Goal: Task Accomplishment & Management: Complete application form

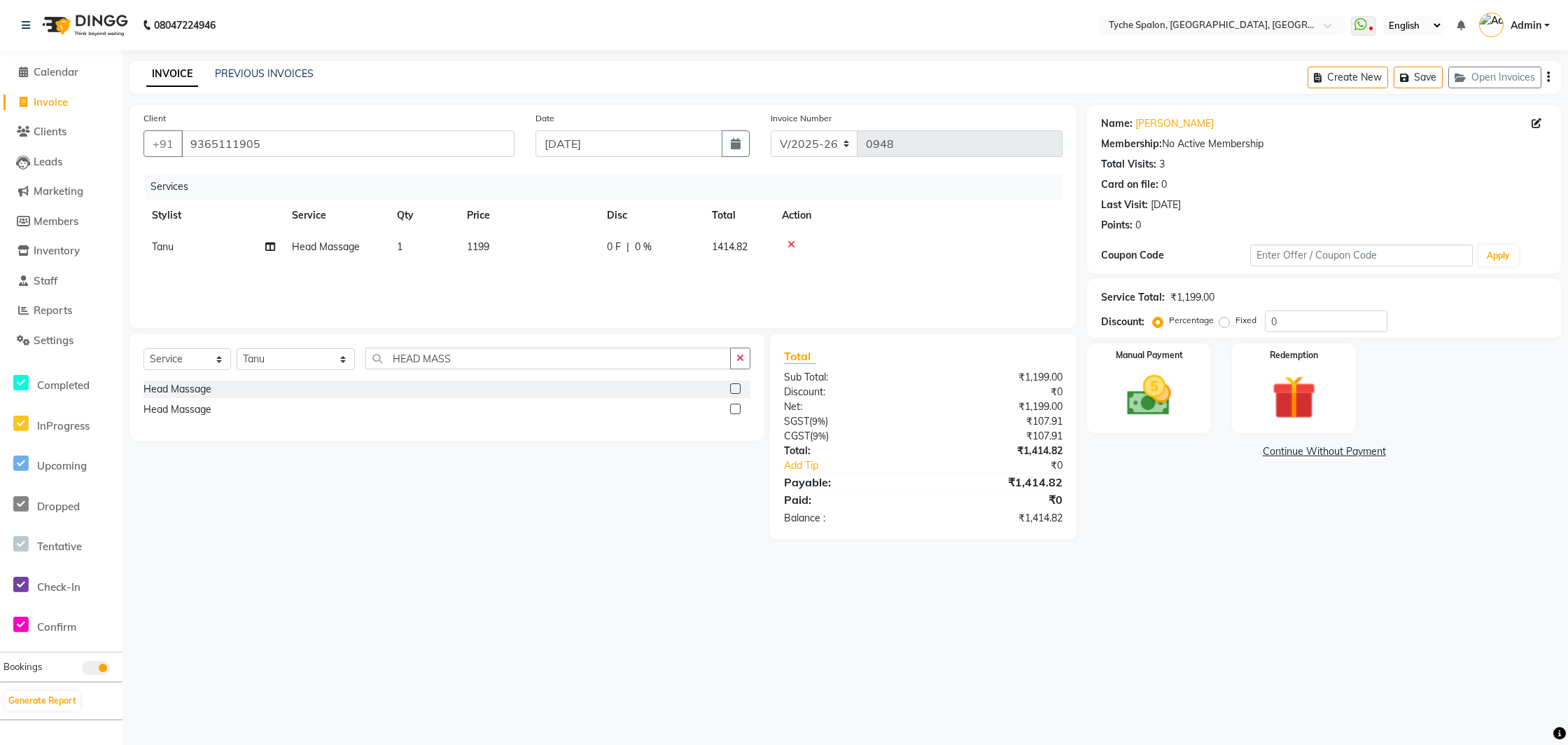
select select "6320"
select select "service"
select select "48344"
click at [1488, 79] on button "Open Invoices" at bounding box center [1496, 78] width 93 height 22
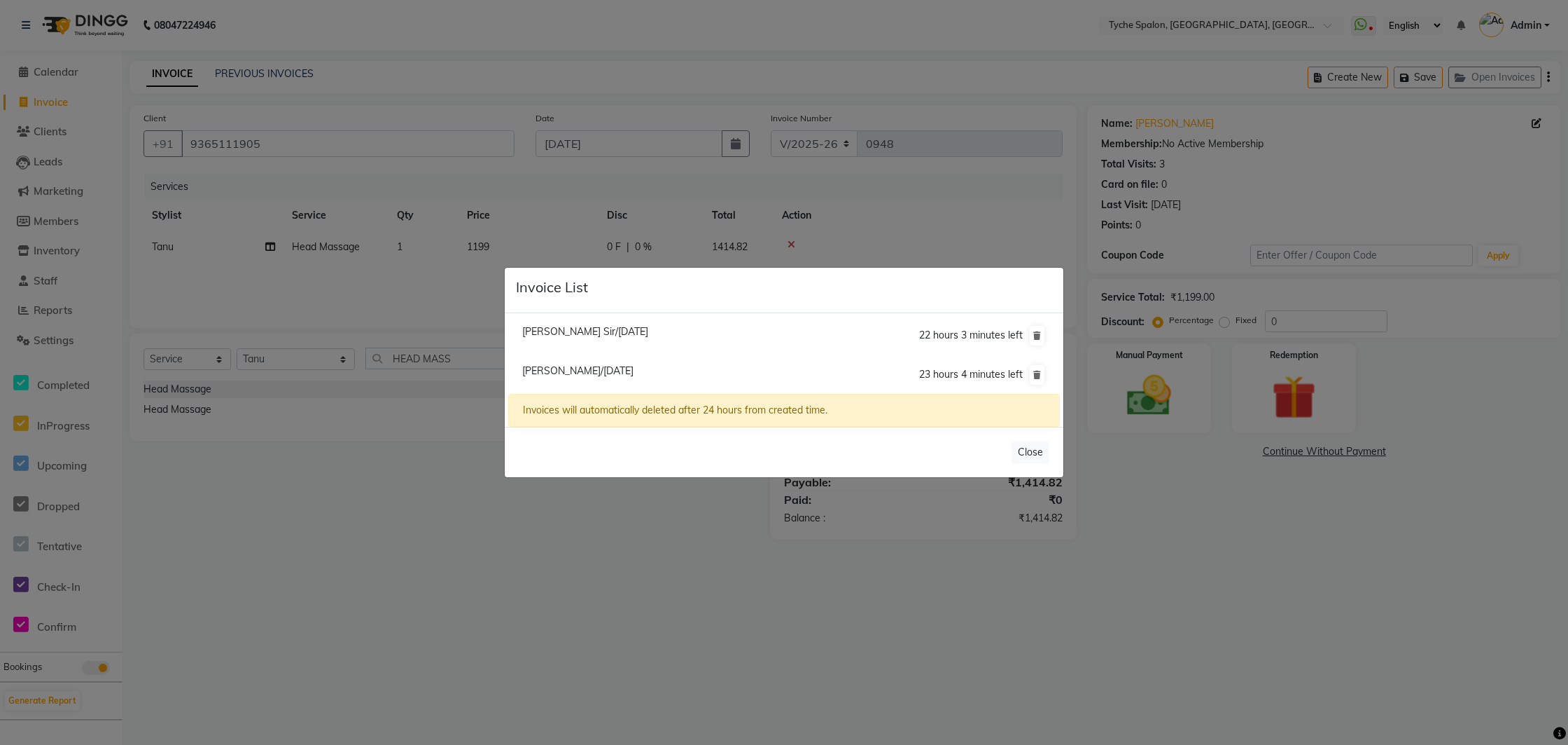
click at [561, 333] on span "[PERSON_NAME] Sir/[DATE]" at bounding box center [585, 331] width 126 height 13
type input "9435500021"
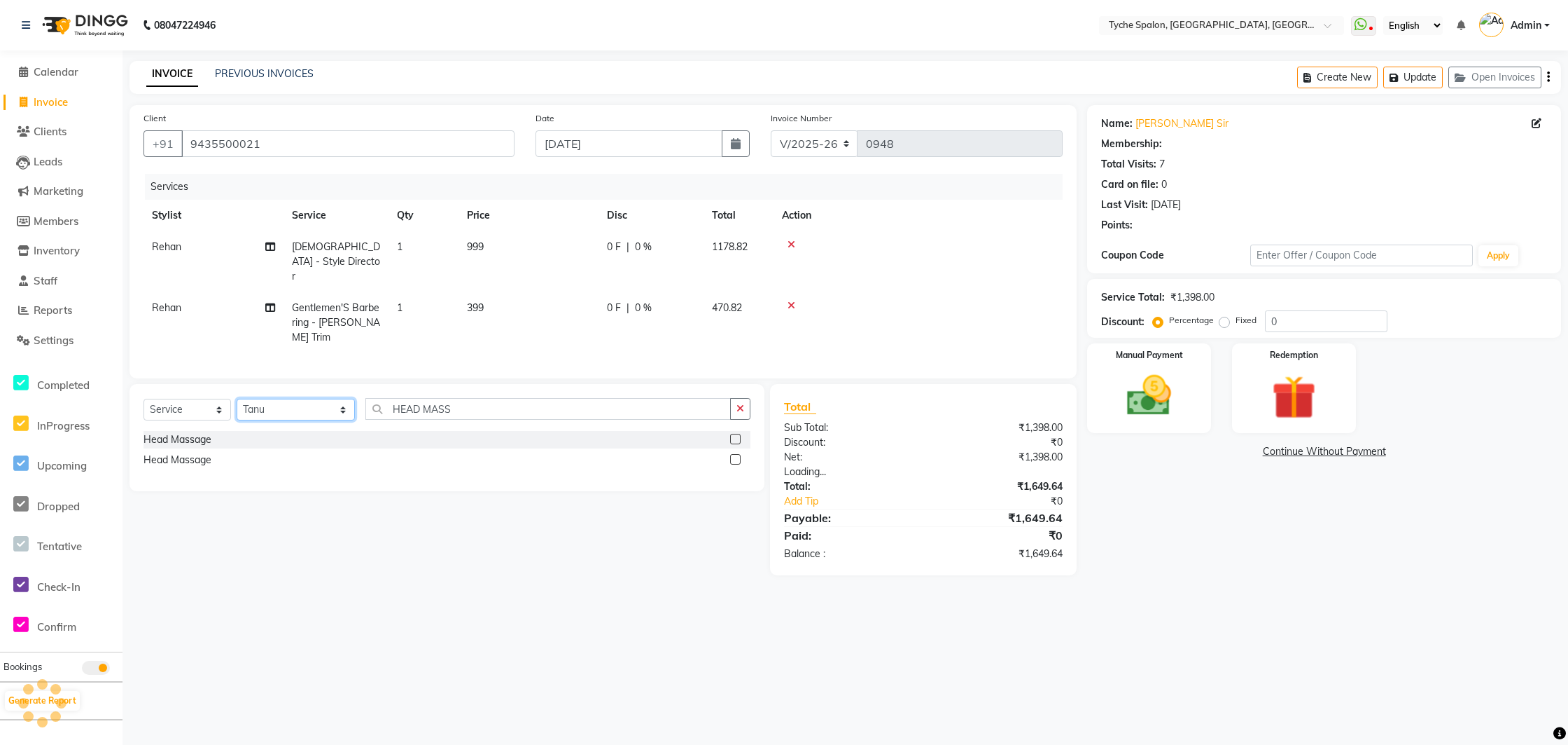
click at [306, 399] on select "Select Stylist [PERSON_NAME] [PERSON_NAME] [PERSON_NAME] [PERSON_NAME] [PERSON_…" at bounding box center [295, 410] width 118 height 22
select select "1: Object"
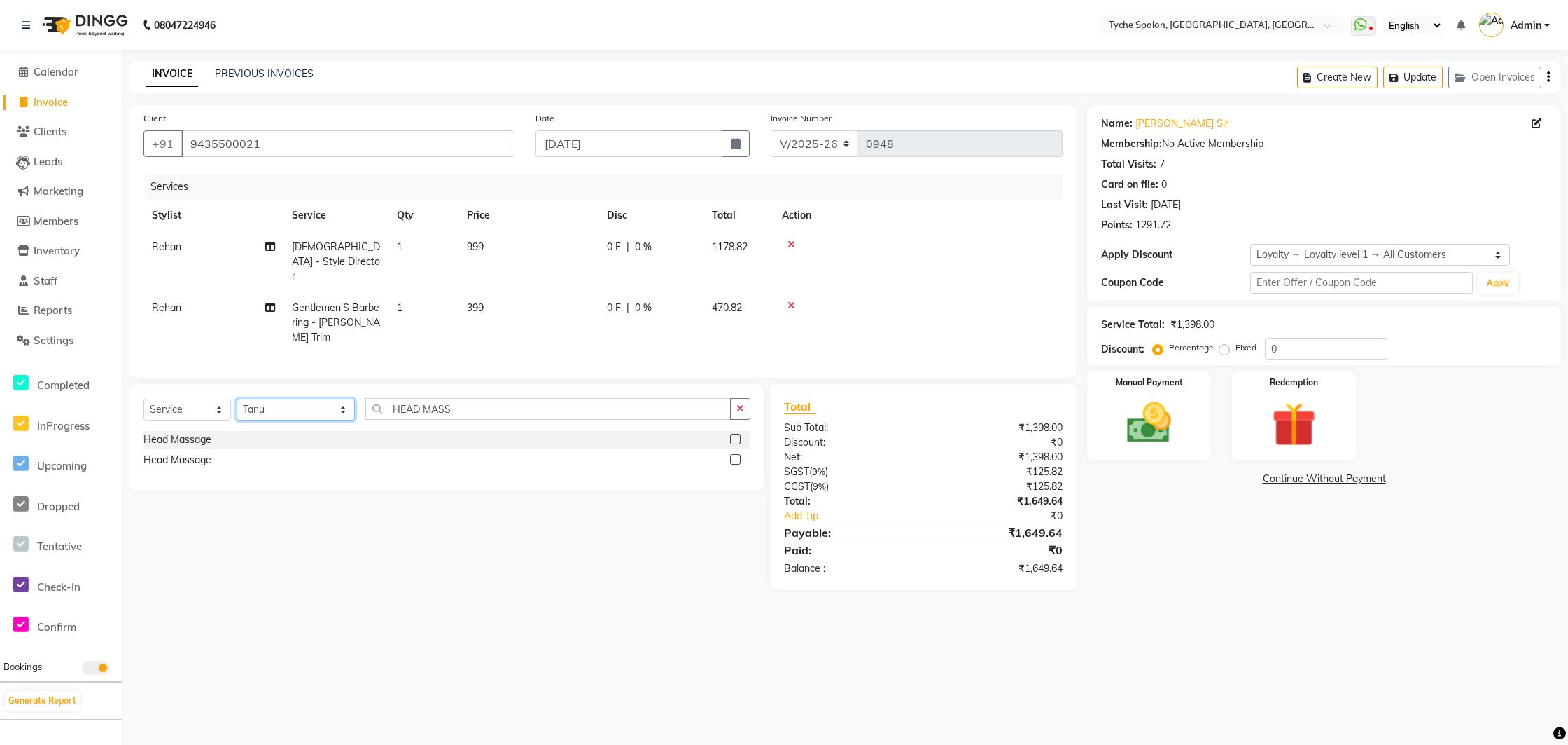
select select "48421"
click at [237, 399] on select "Select Stylist [PERSON_NAME] [PERSON_NAME] [PERSON_NAME] [PERSON_NAME] [PERSON_…" at bounding box center [295, 410] width 118 height 22
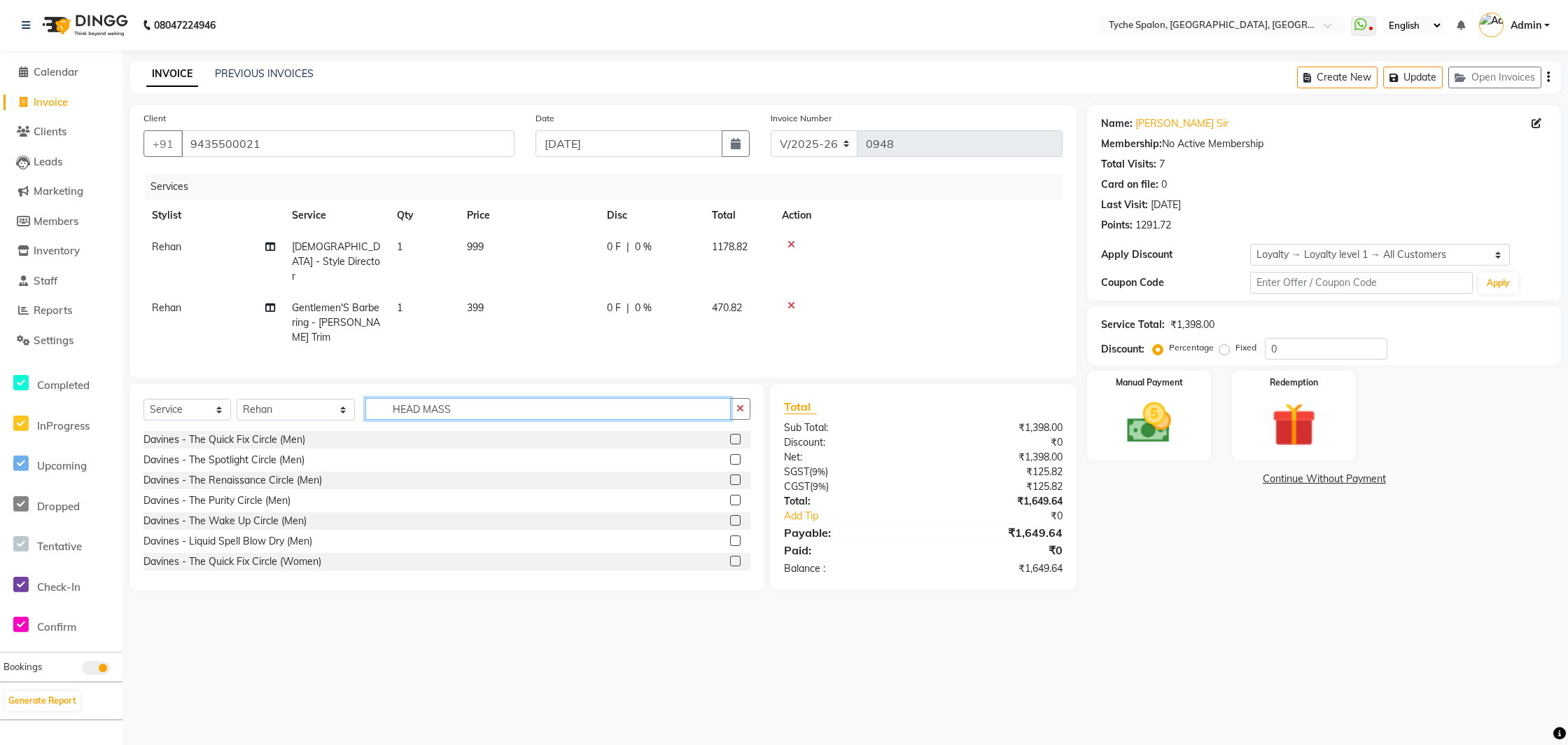
click at [464, 398] on input "HEAD MASS" at bounding box center [549, 409] width 366 height 22
select select
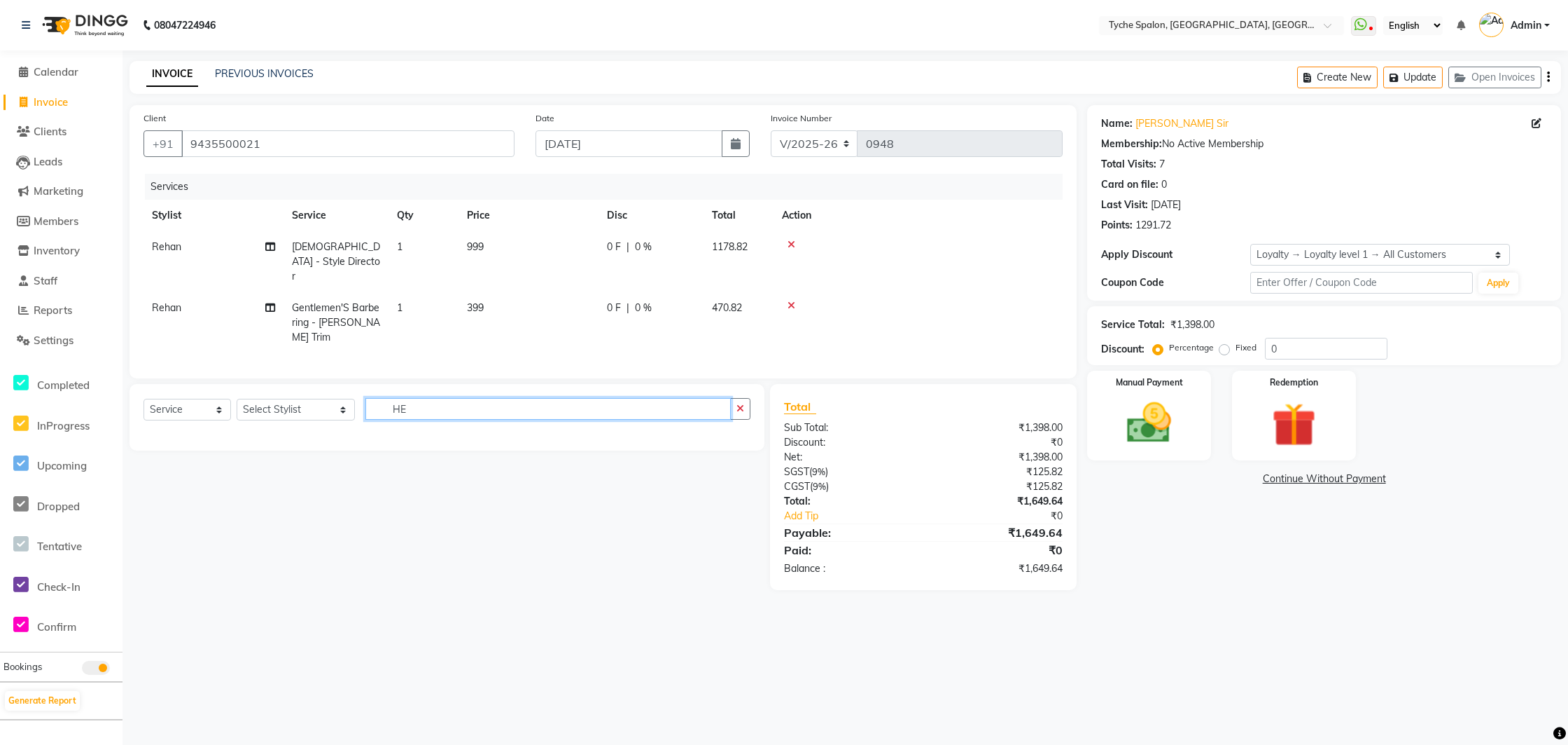
type input "H"
type input "s"
type input "d"
type input "t"
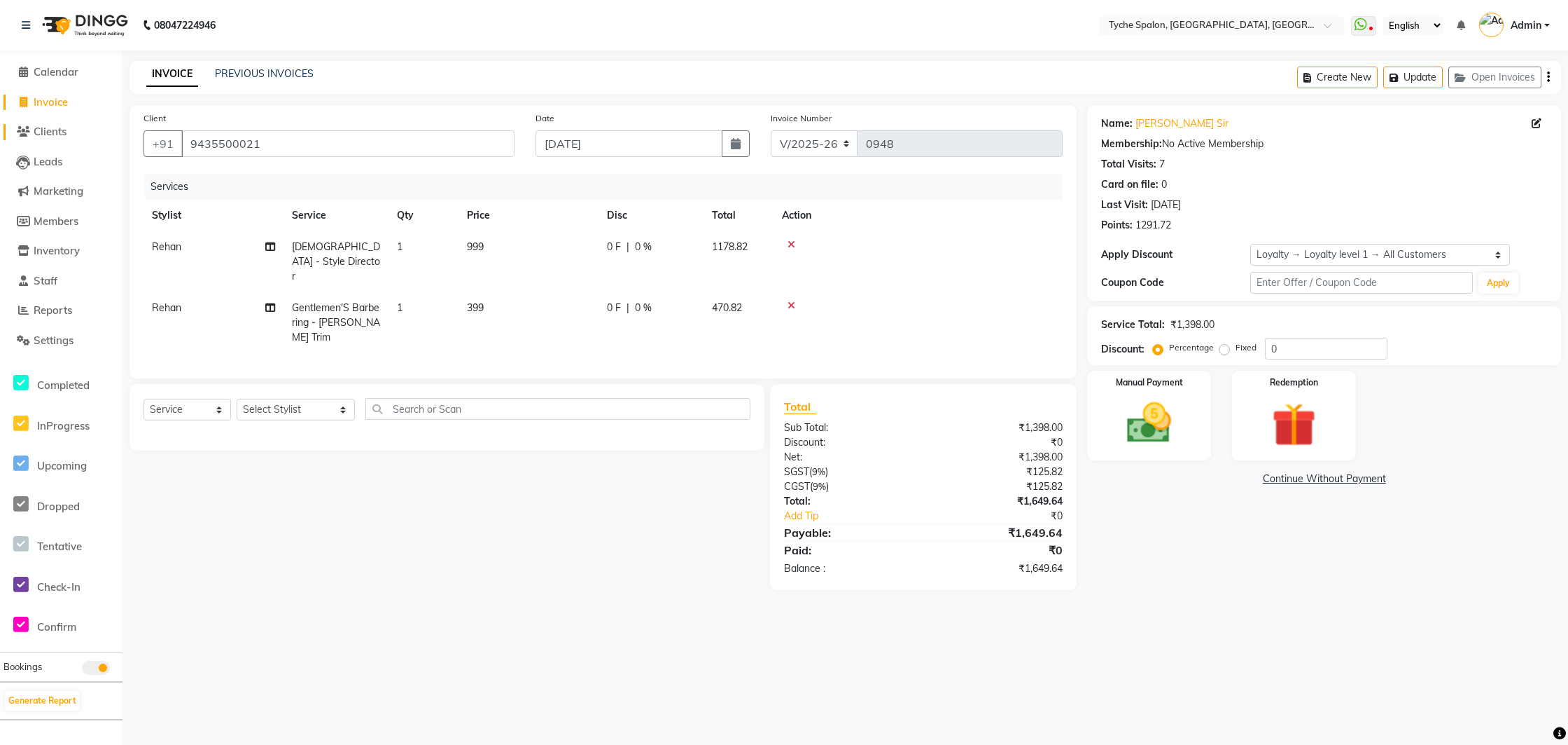
click at [35, 126] on span "Clients" at bounding box center [50, 131] width 33 height 14
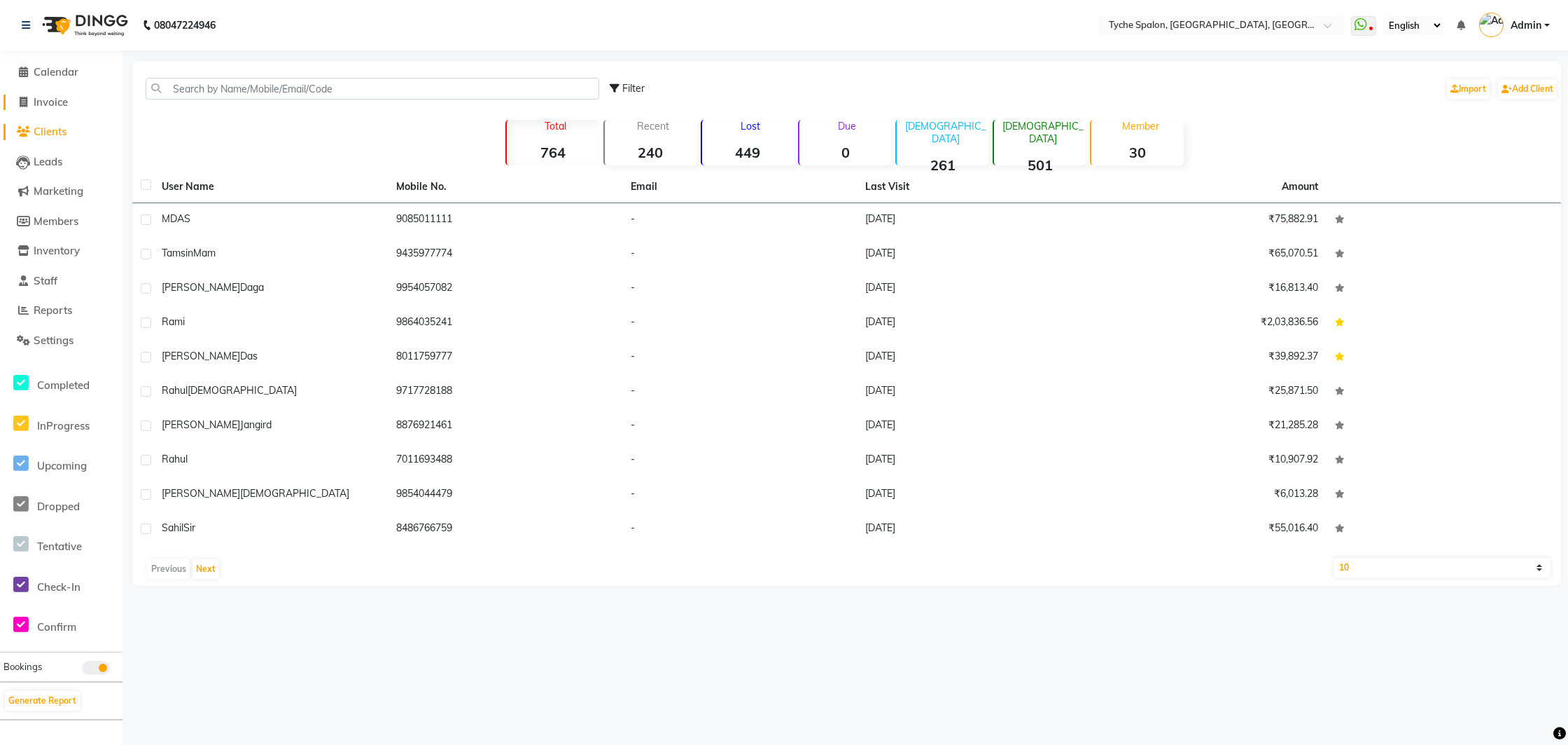
click at [44, 98] on span "Invoice" at bounding box center [51, 102] width 35 height 14
select select "service"
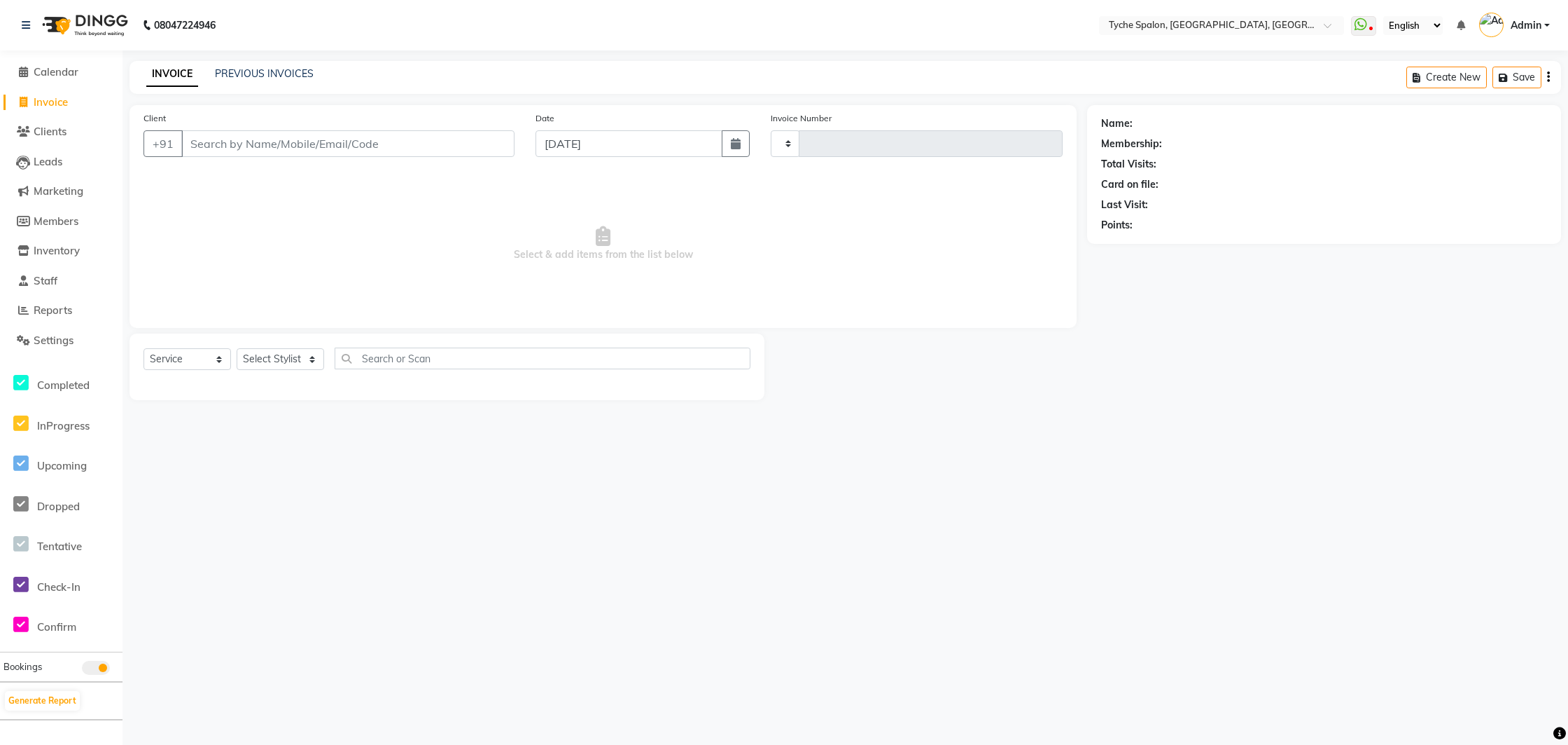
type input "0948"
select select "6320"
click at [1499, 81] on button "Open Invoices" at bounding box center [1496, 78] width 93 height 22
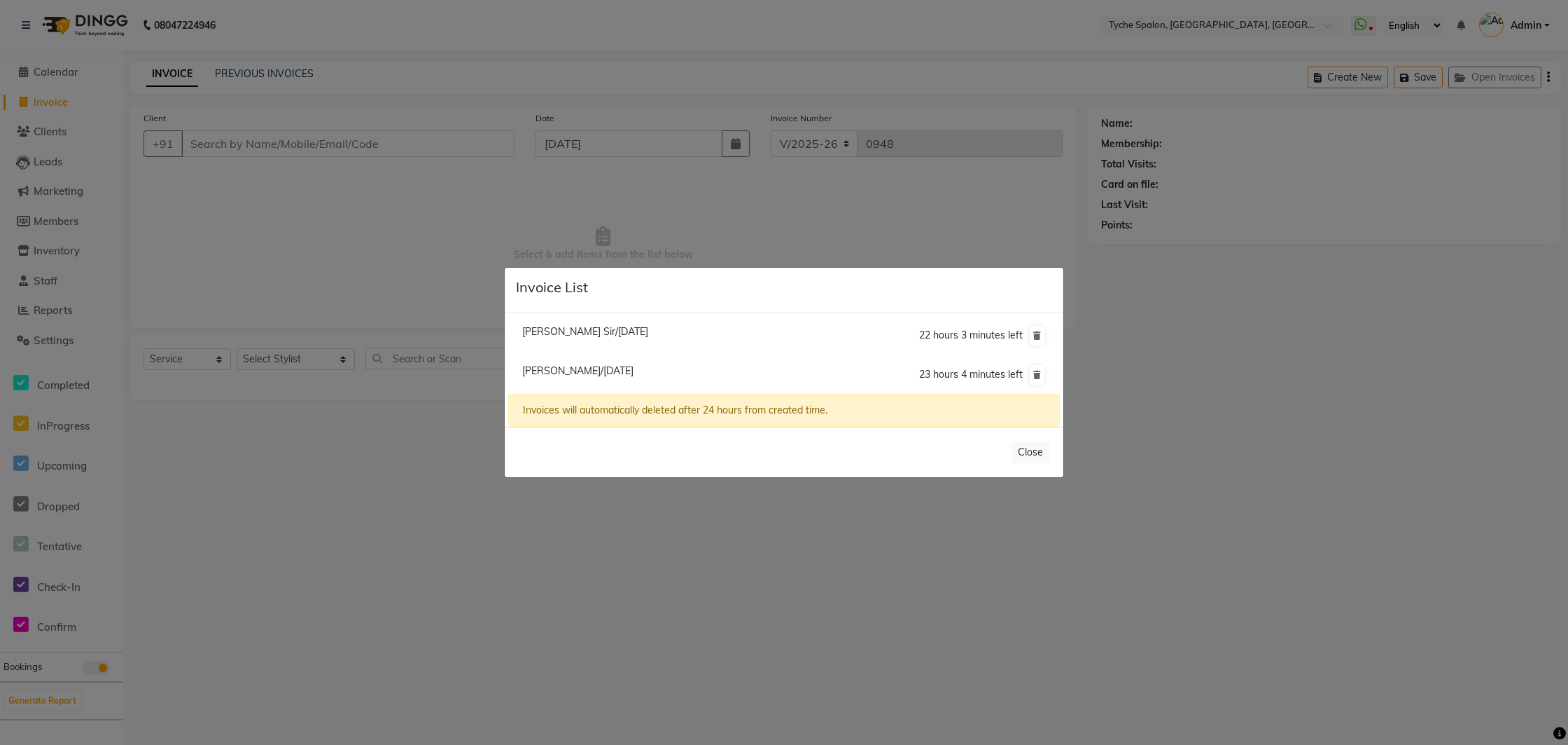
click at [586, 330] on span "[PERSON_NAME] Sir/[DATE]" at bounding box center [585, 331] width 126 height 13
type input "9435500021"
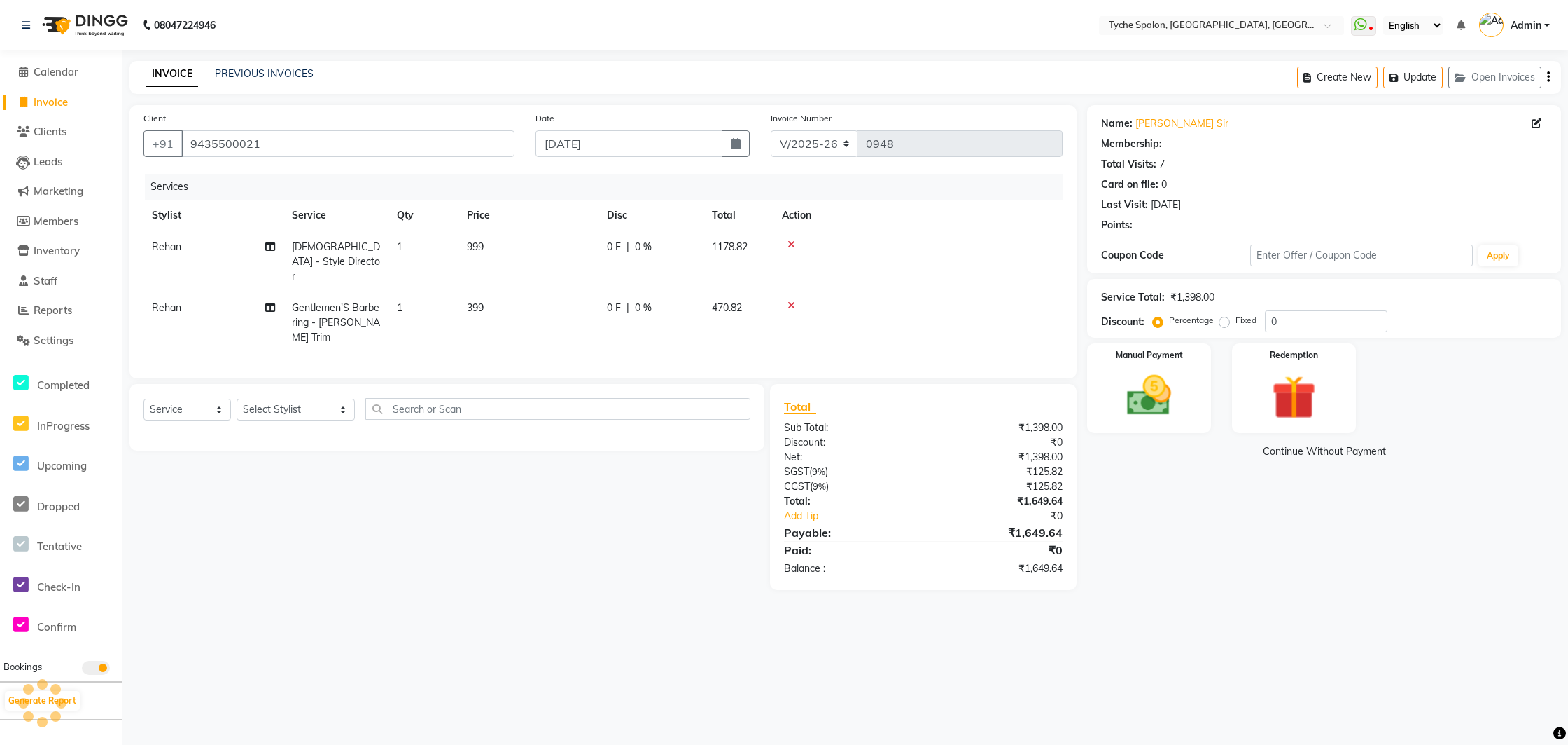
select select "1: Object"
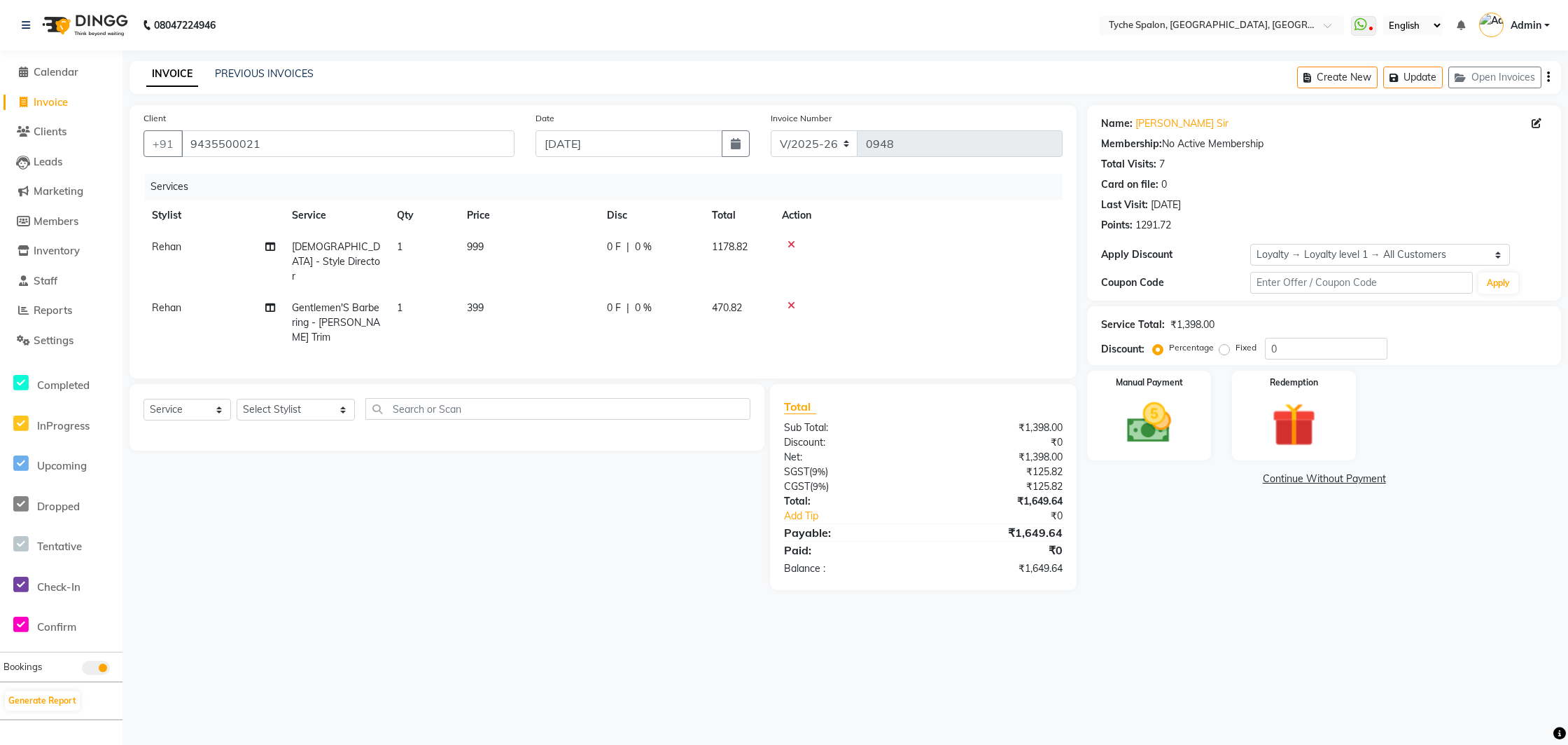
click at [704, 77] on div "INVOICE PREVIOUS INVOICES Create New Update Open Invoices" at bounding box center [845, 78] width 1432 height 33
click at [287, 399] on select "Select Stylist [PERSON_NAME] [PERSON_NAME] [PERSON_NAME] [PERSON_NAME] [PERSON_…" at bounding box center [295, 410] width 118 height 22
select select "48421"
click at [237, 399] on select "Select Stylist [PERSON_NAME] [PERSON_NAME] [PERSON_NAME] [PERSON_NAME] [PERSON_…" at bounding box center [295, 410] width 118 height 22
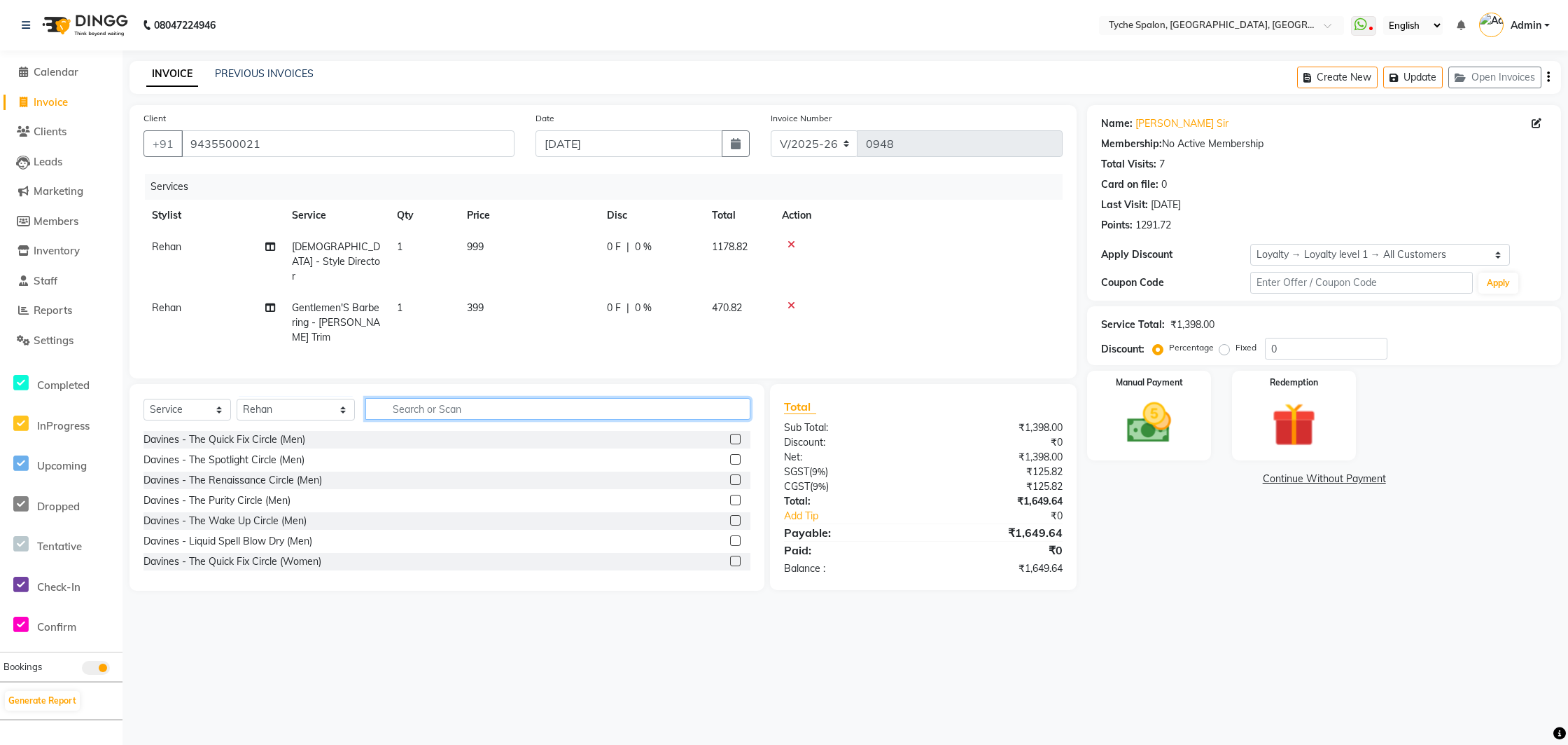
click at [369, 398] on input "text" at bounding box center [559, 409] width 386 height 22
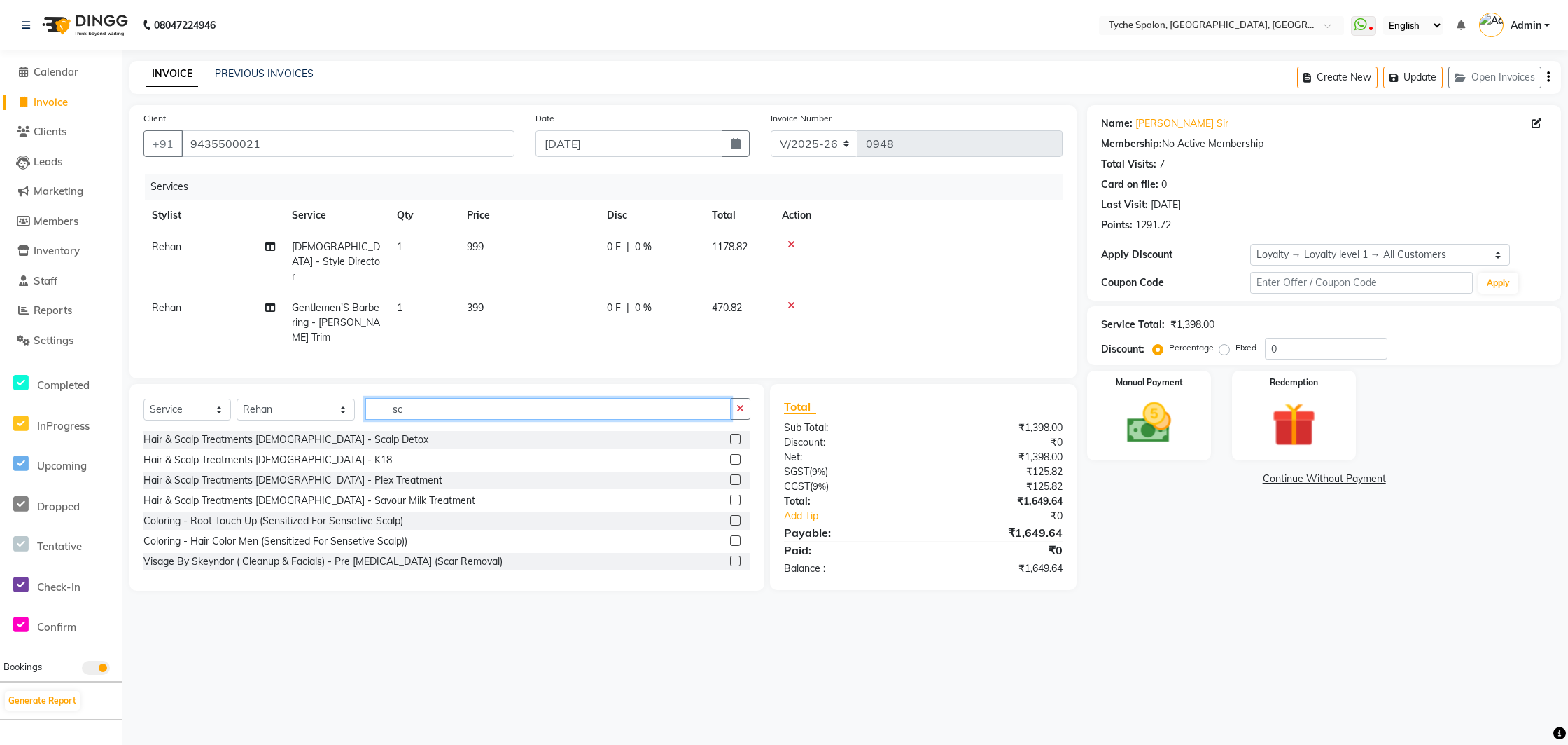
type input "sc"
click at [736, 434] on label at bounding box center [735, 438] width 10 height 10
click at [736, 435] on input "checkbox" at bounding box center [735, 439] width 9 height 9
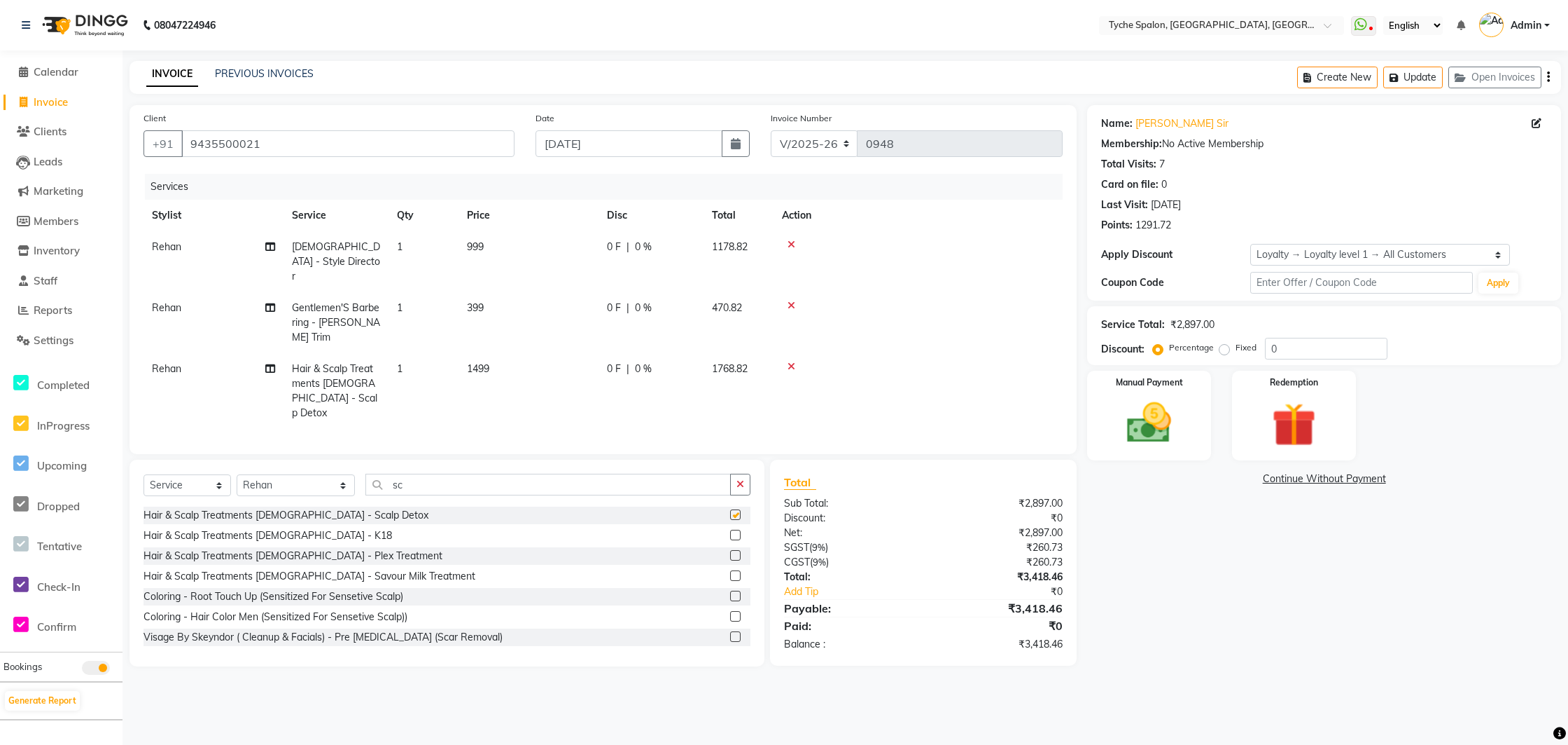
checkbox input "false"
click at [1342, 253] on select "Select Loyalty → Loyalty level 1 → All Customers" at bounding box center [1380, 254] width 260 height 22
click at [1413, 82] on button "Update" at bounding box center [1412, 78] width 59 height 22
click at [1154, 433] on img at bounding box center [1149, 423] width 75 height 53
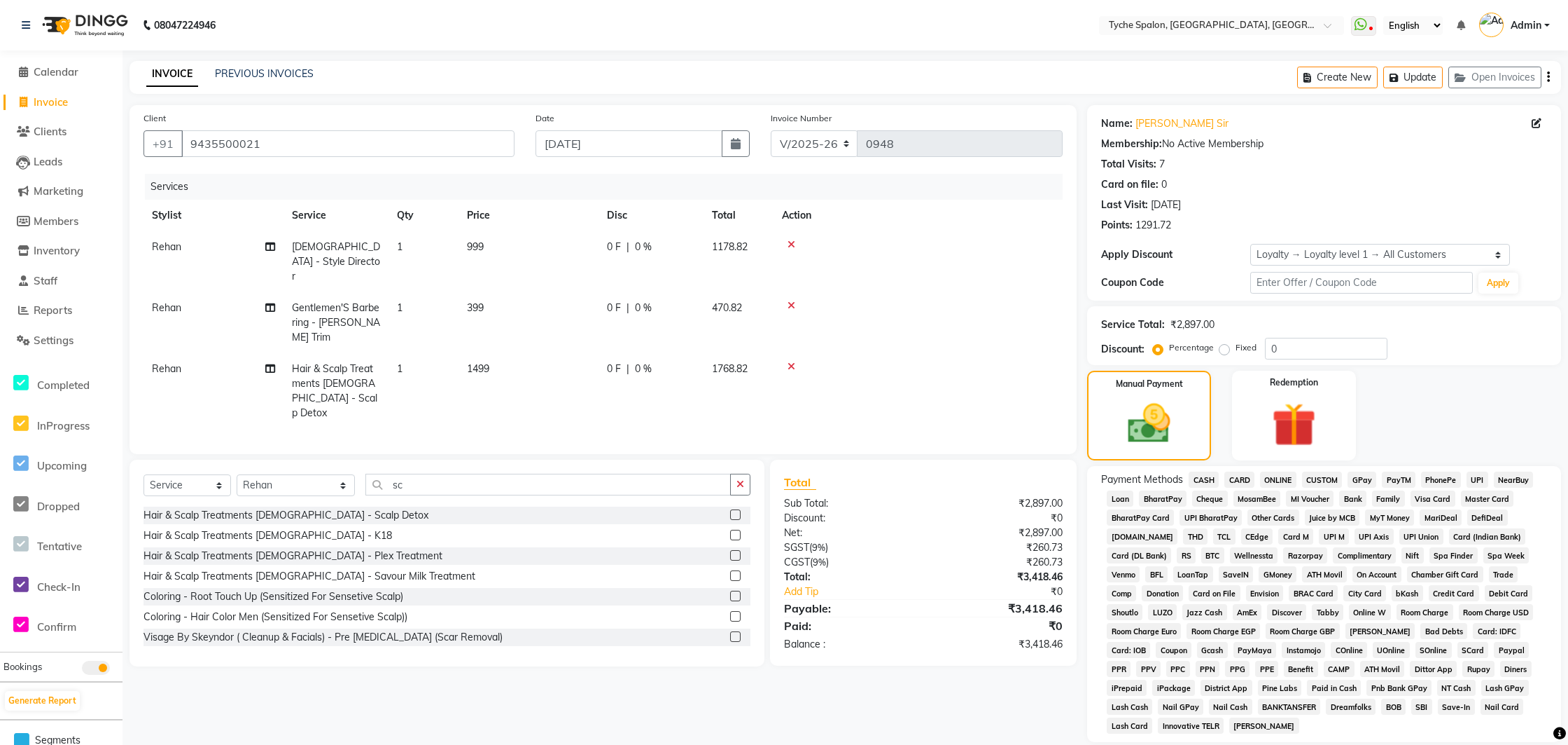
click at [1364, 480] on span "GPay" at bounding box center [1361, 480] width 28 height 16
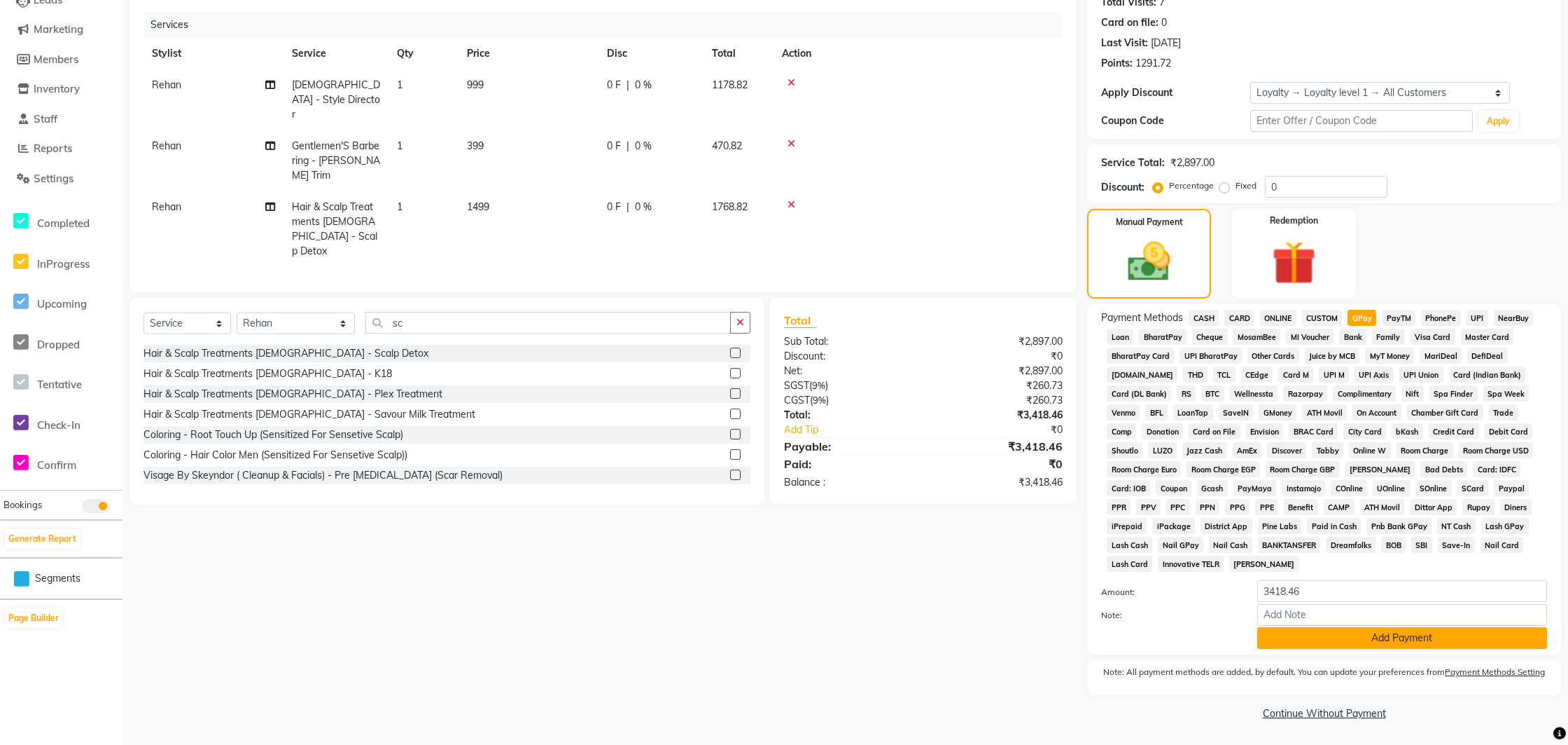
click at [1324, 634] on button "Add Payment" at bounding box center [1402, 638] width 290 height 22
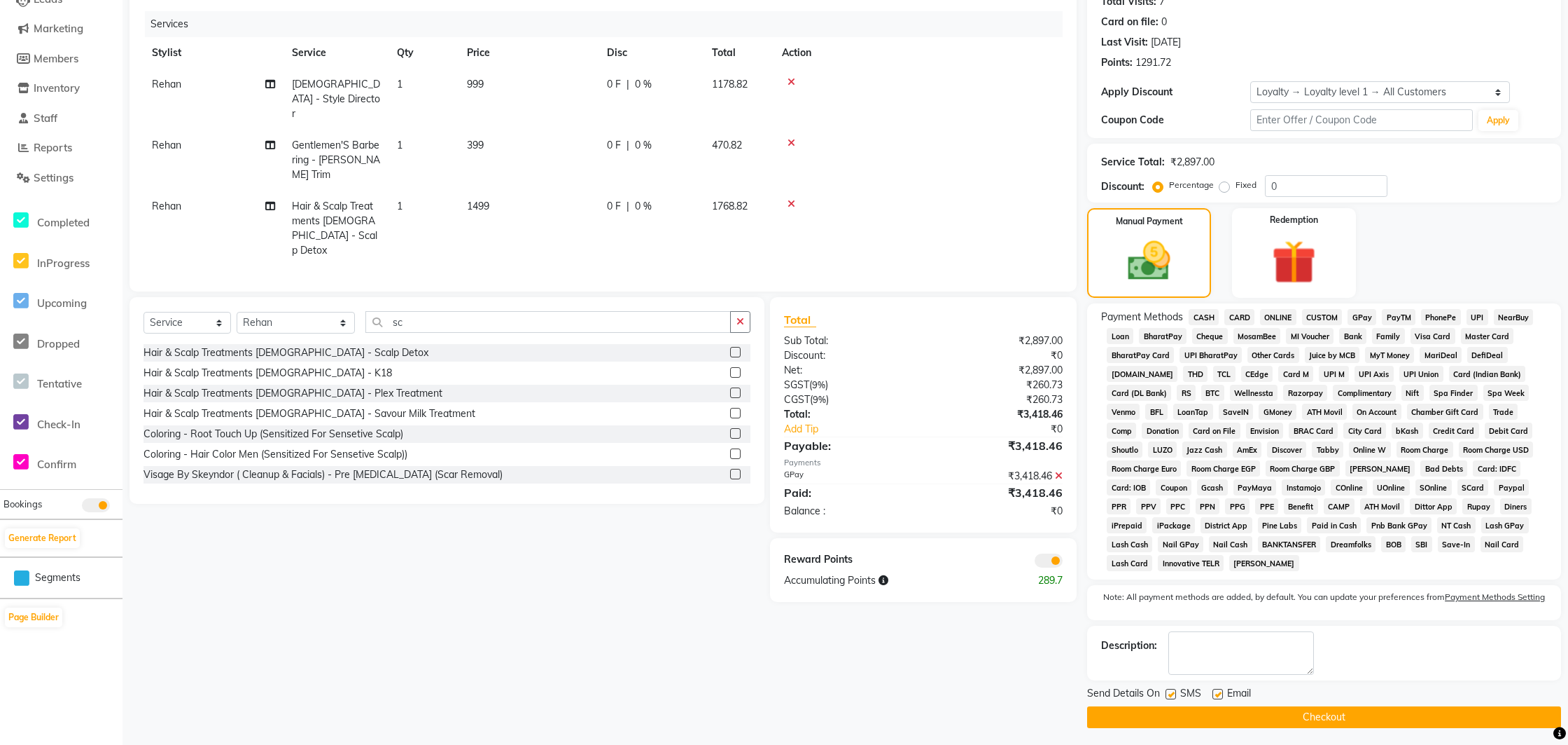
scroll to position [168, 0]
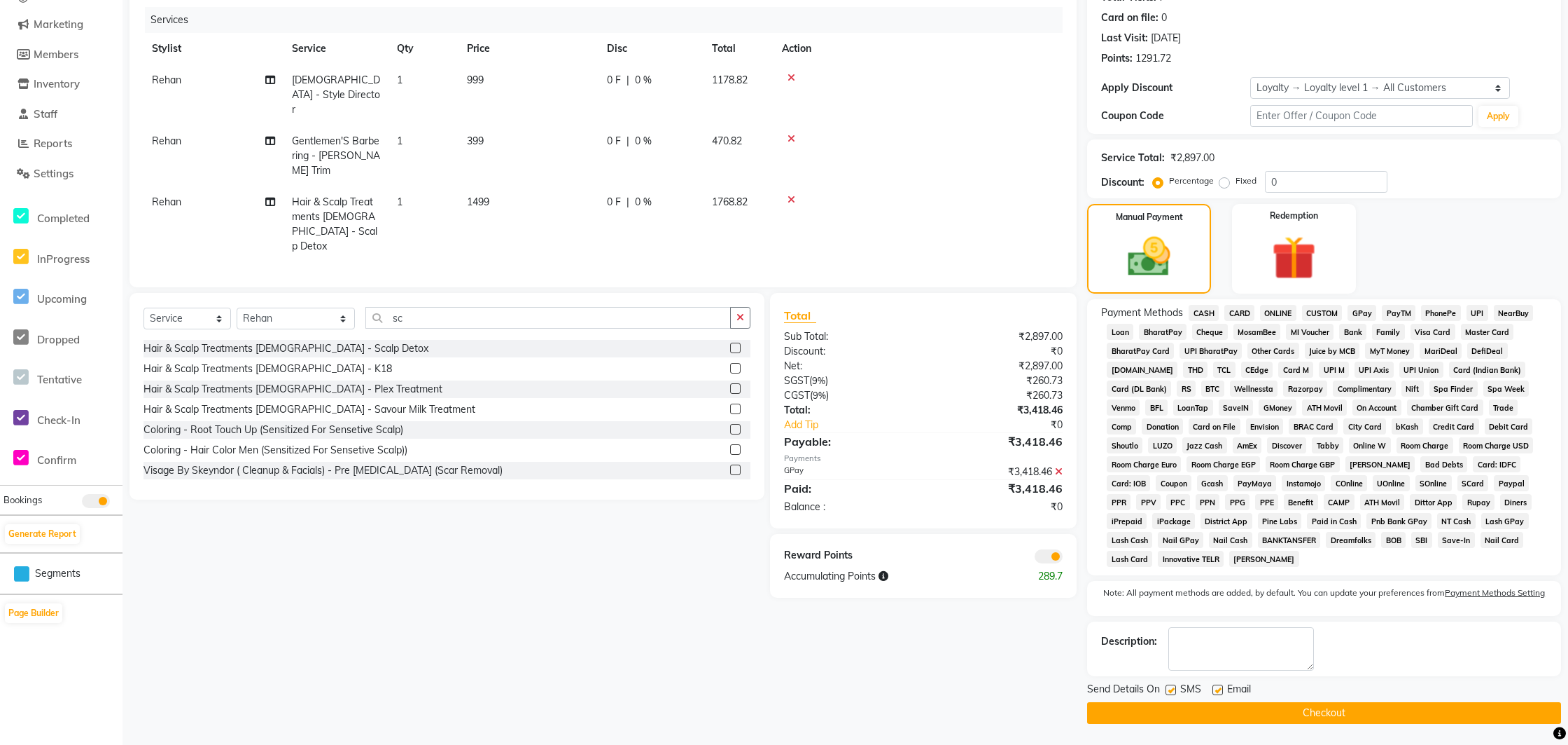
click at [1328, 715] on button "Checkout" at bounding box center [1325, 713] width 474 height 22
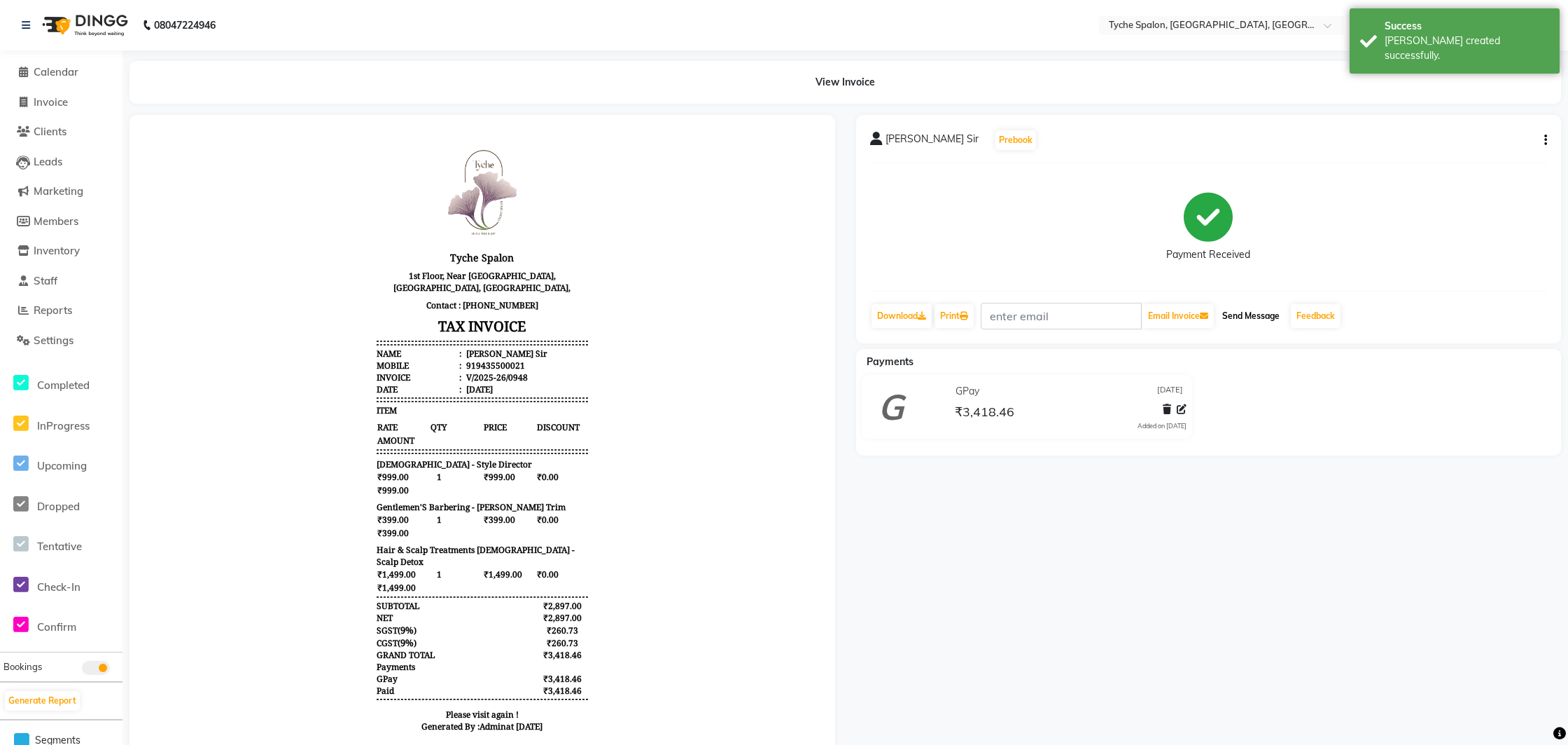
click at [1236, 321] on button "Send Message" at bounding box center [1251, 316] width 69 height 24
click at [53, 100] on span "Invoice" at bounding box center [51, 102] width 35 height 14
select select "service"
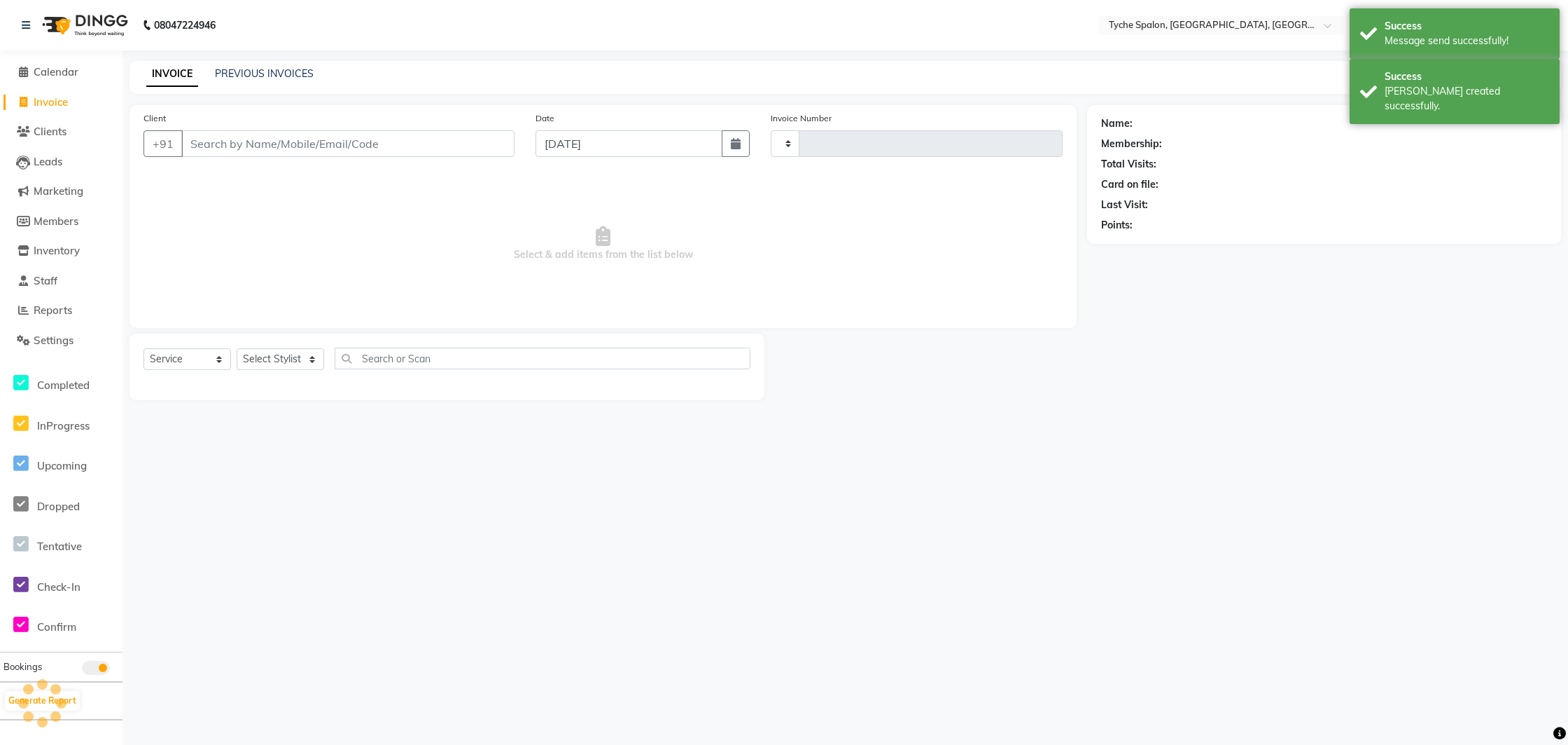
type input "0949"
select select "6320"
click at [249, 71] on link "PREVIOUS INVOICES" at bounding box center [264, 73] width 99 height 13
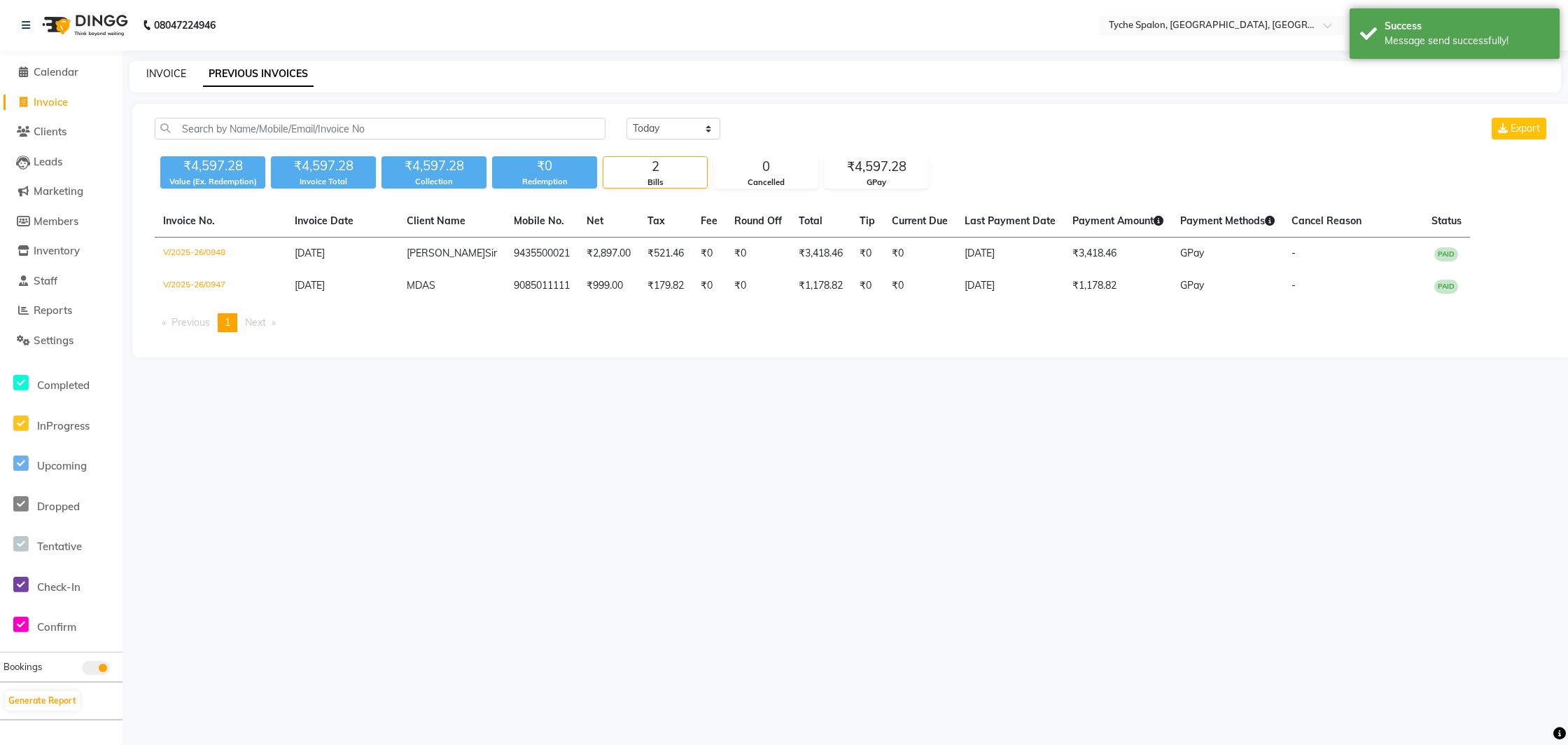
click at [166, 73] on link "INVOICE" at bounding box center [166, 73] width 40 height 13
select select "service"
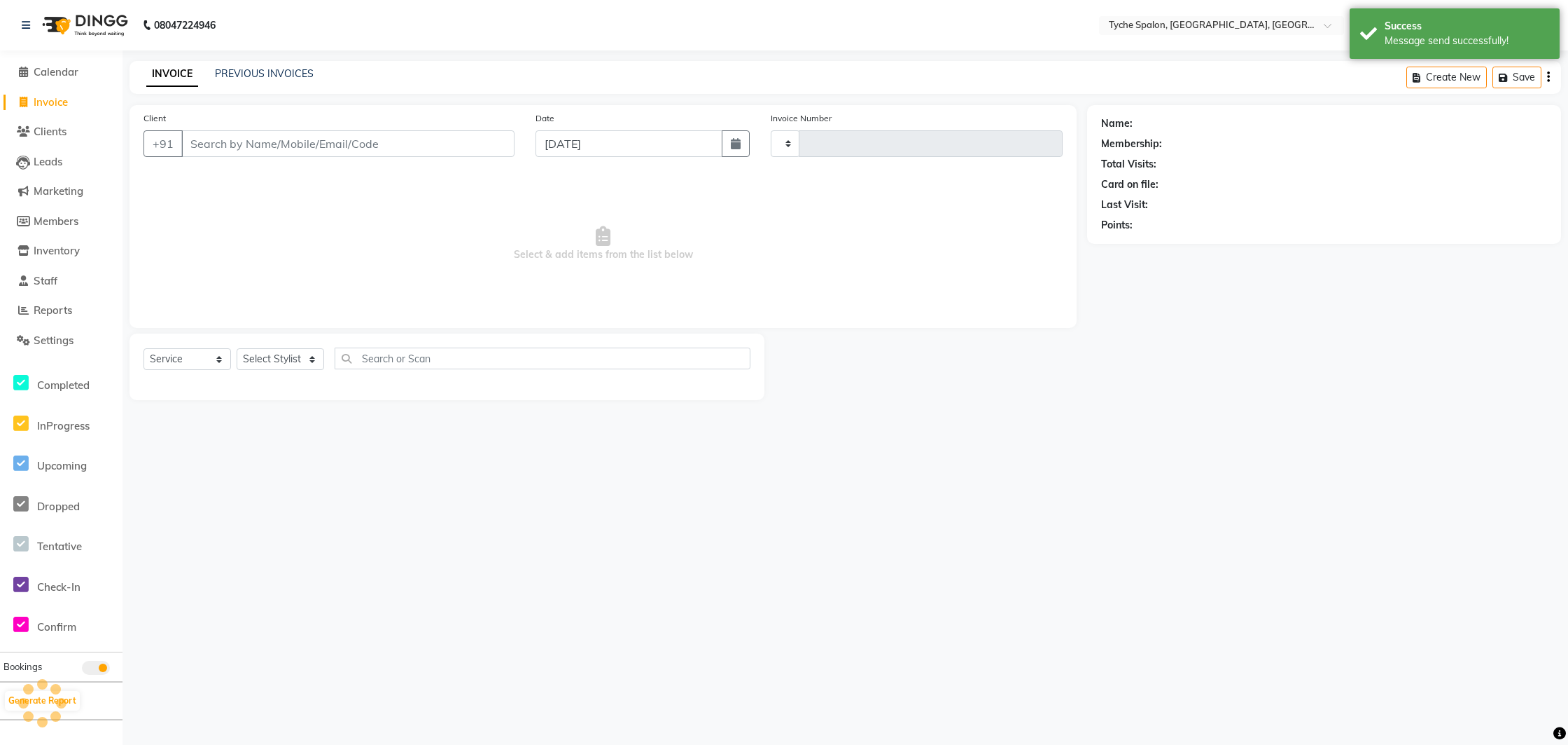
type input "0949"
select select "6320"
click at [1509, 79] on button "Open Invoices" at bounding box center [1496, 78] width 93 height 22
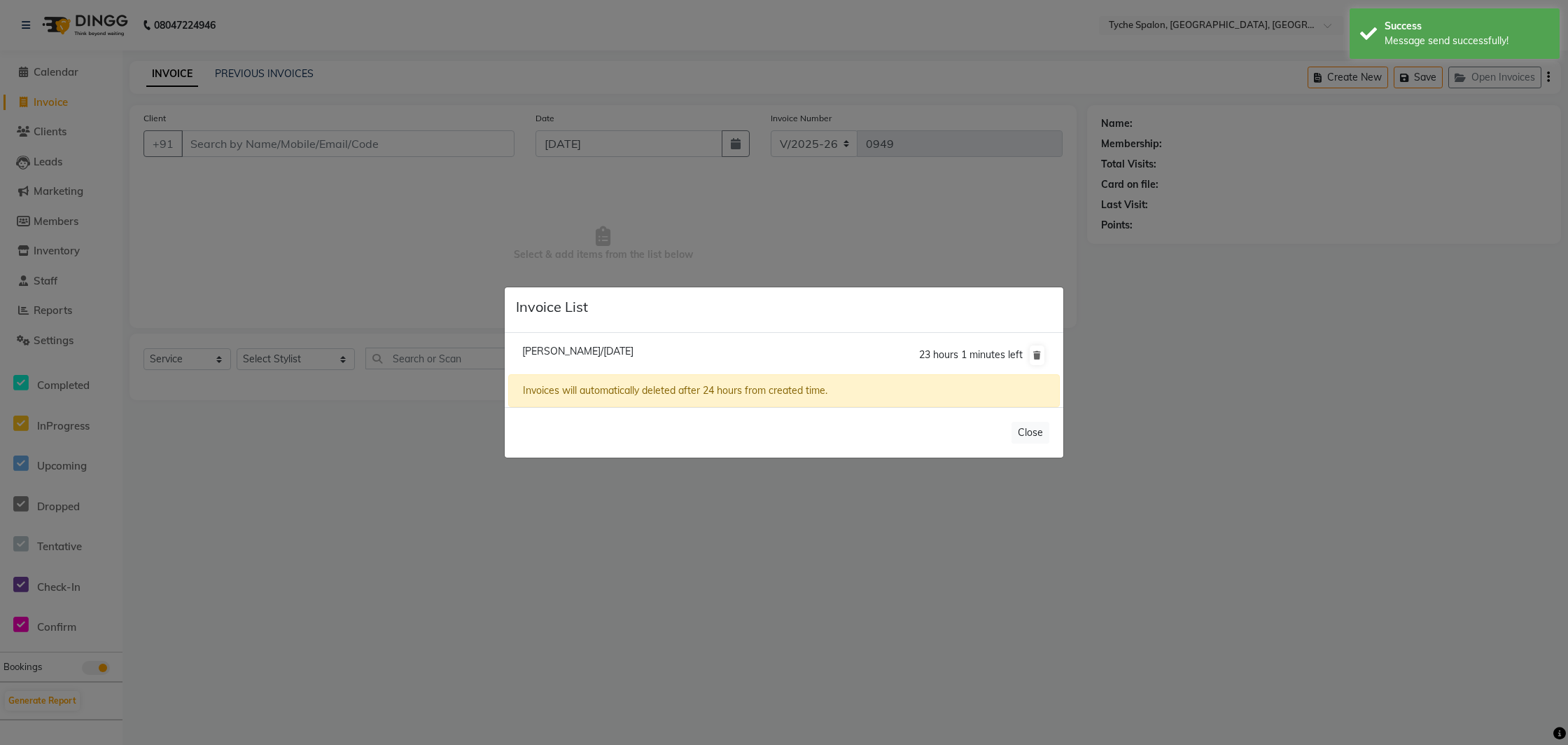
click at [578, 351] on span "[PERSON_NAME]/[DATE]" at bounding box center [578, 351] width 112 height 13
type input "9365111905"
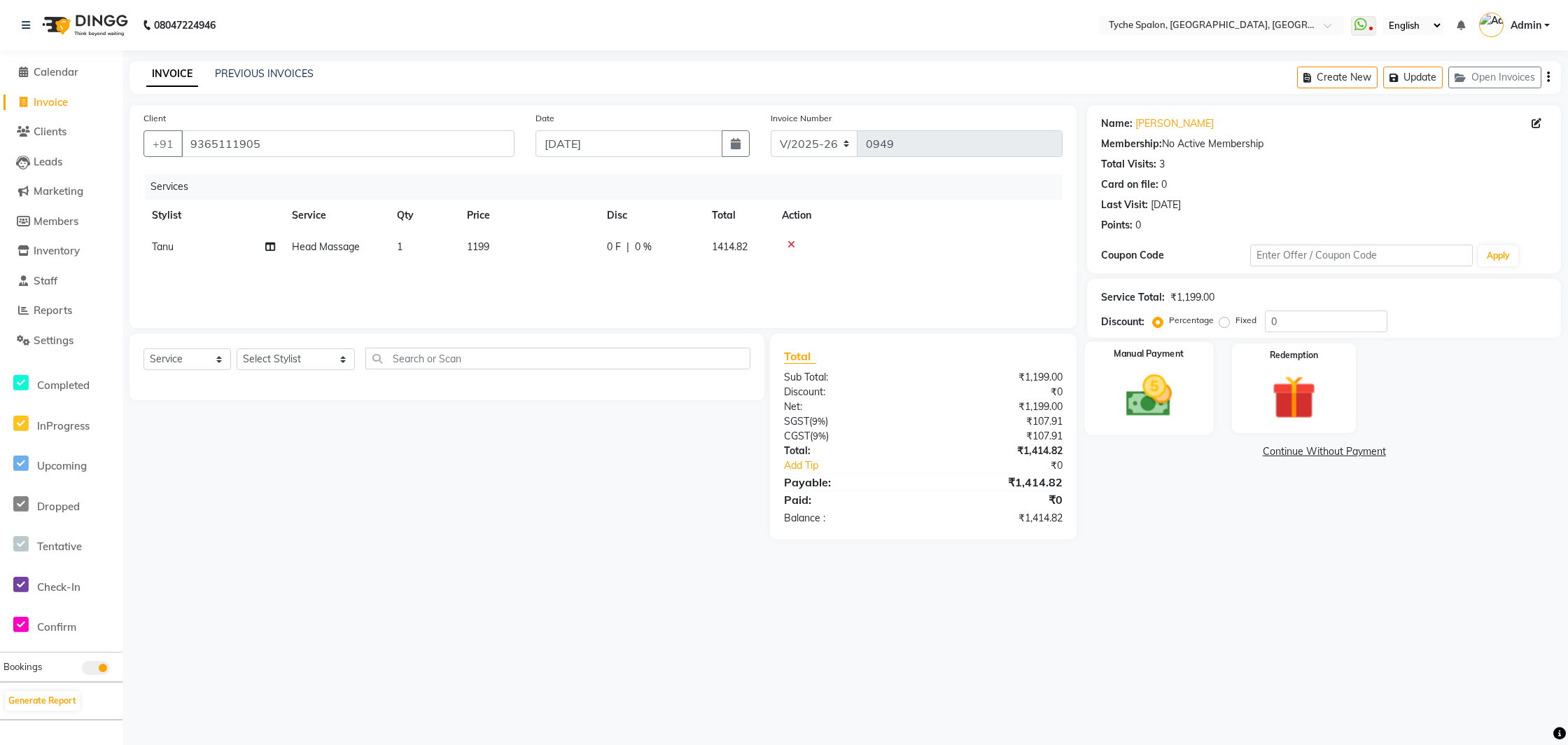
click at [1165, 375] on img at bounding box center [1149, 395] width 75 height 53
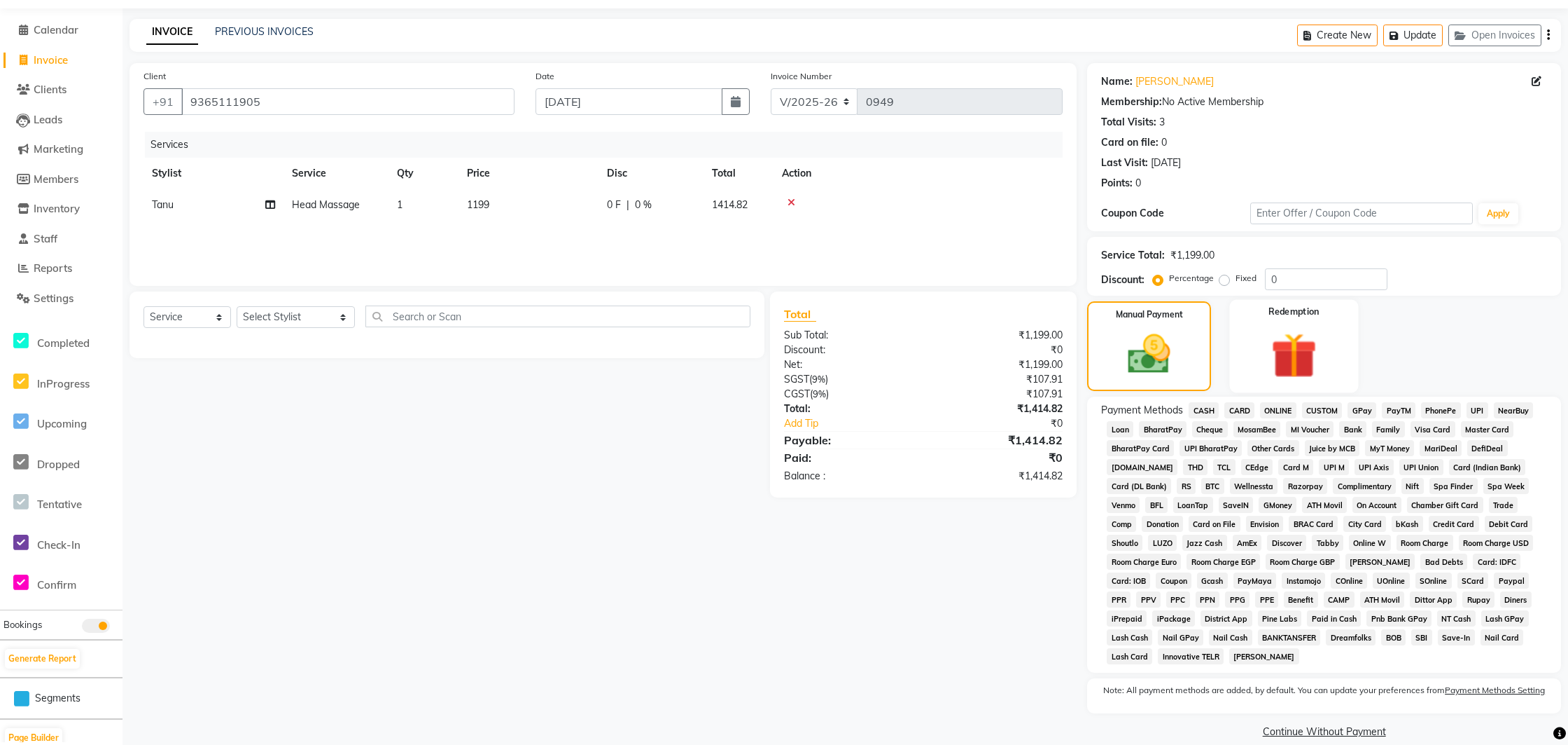
scroll to position [61, 0]
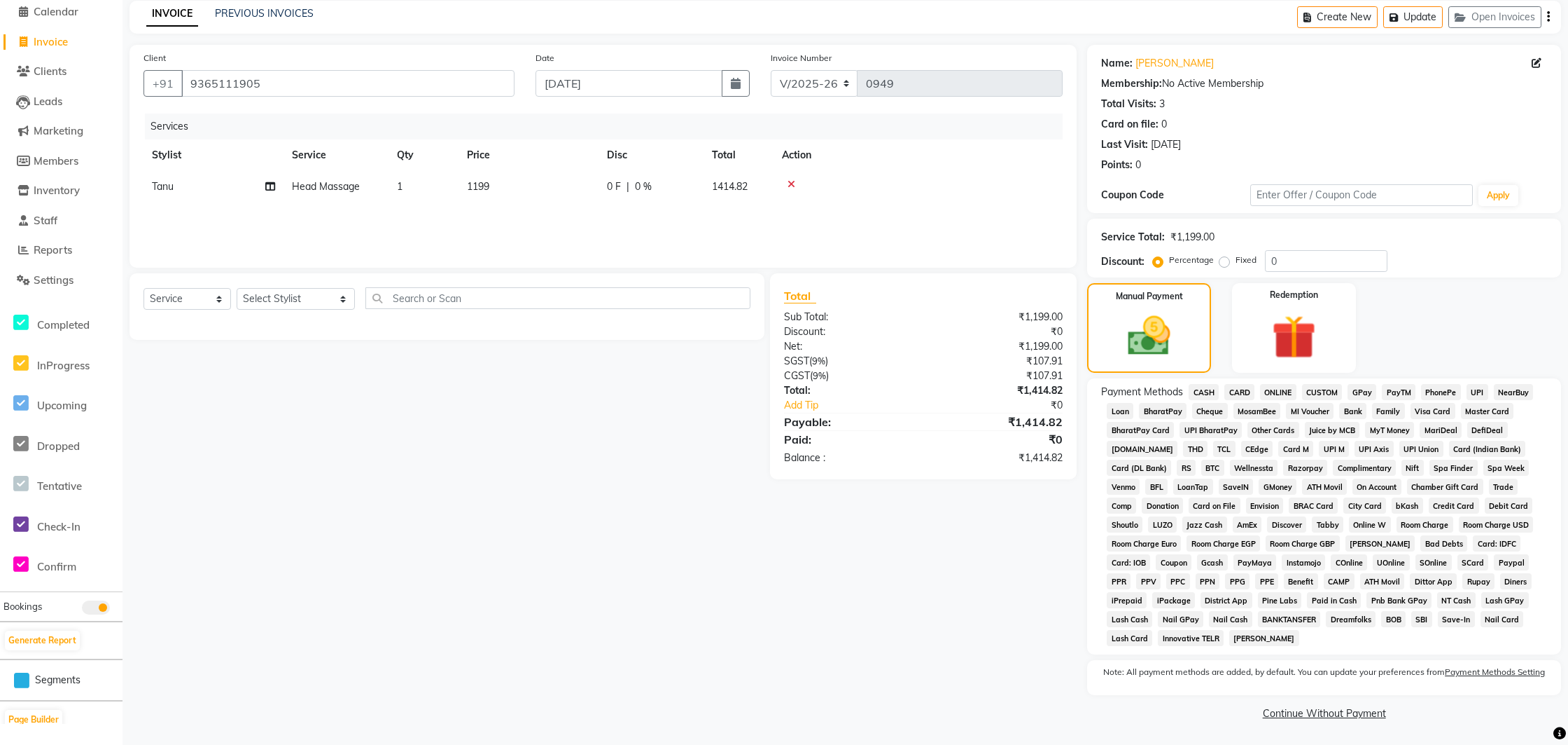
click at [1363, 389] on span "GPay" at bounding box center [1361, 392] width 28 height 16
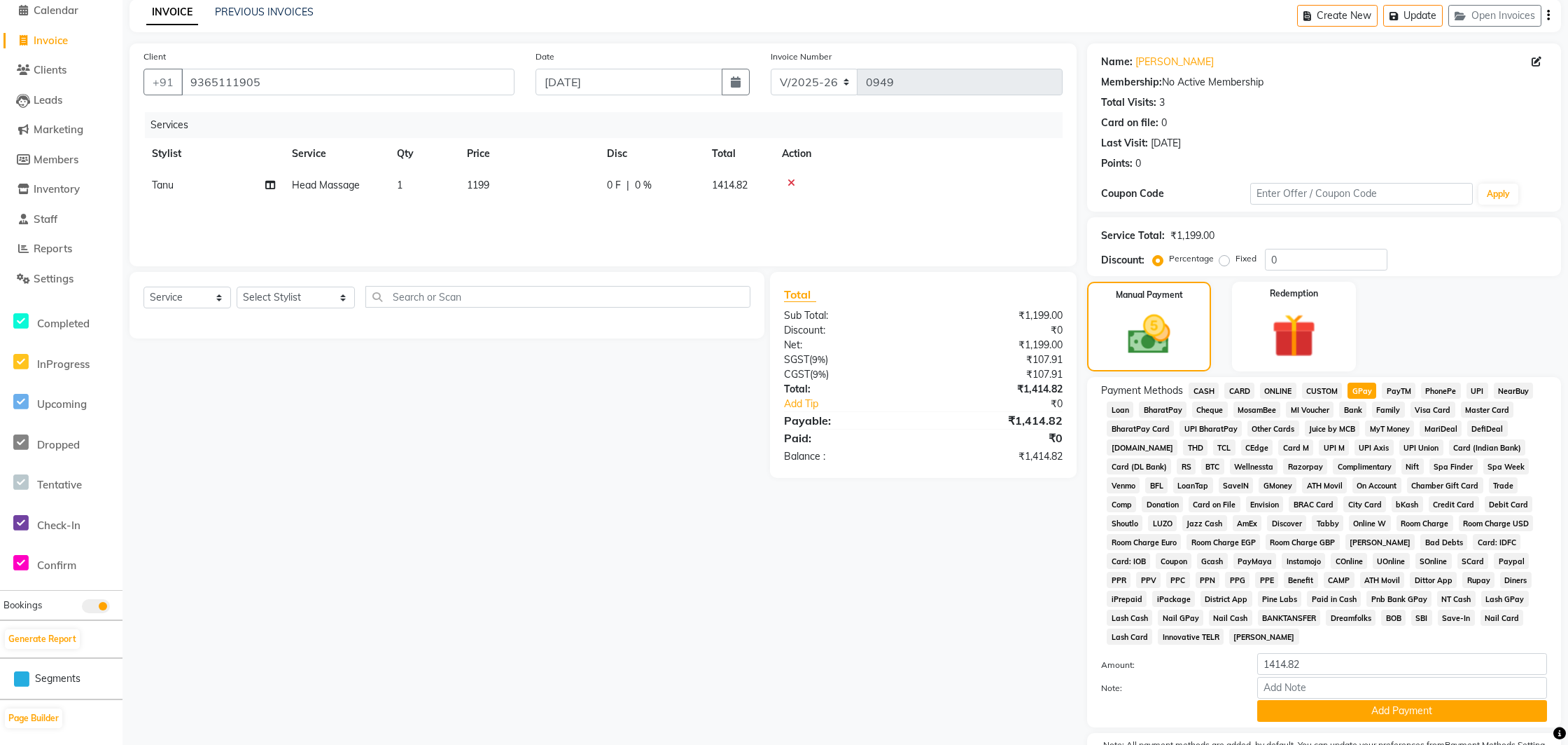
scroll to position [135, 0]
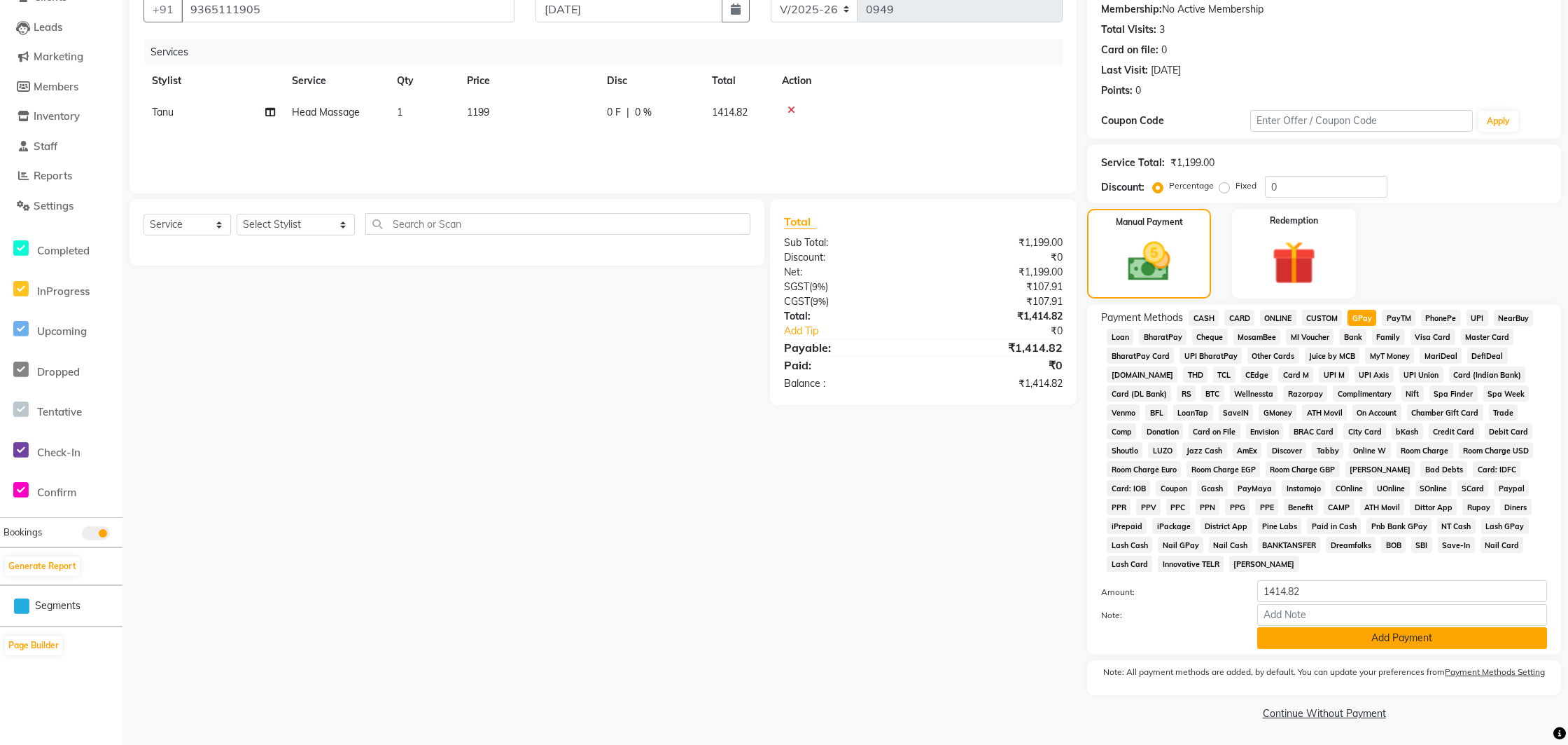
click at [1379, 641] on button "Add Payment" at bounding box center [1402, 638] width 290 height 22
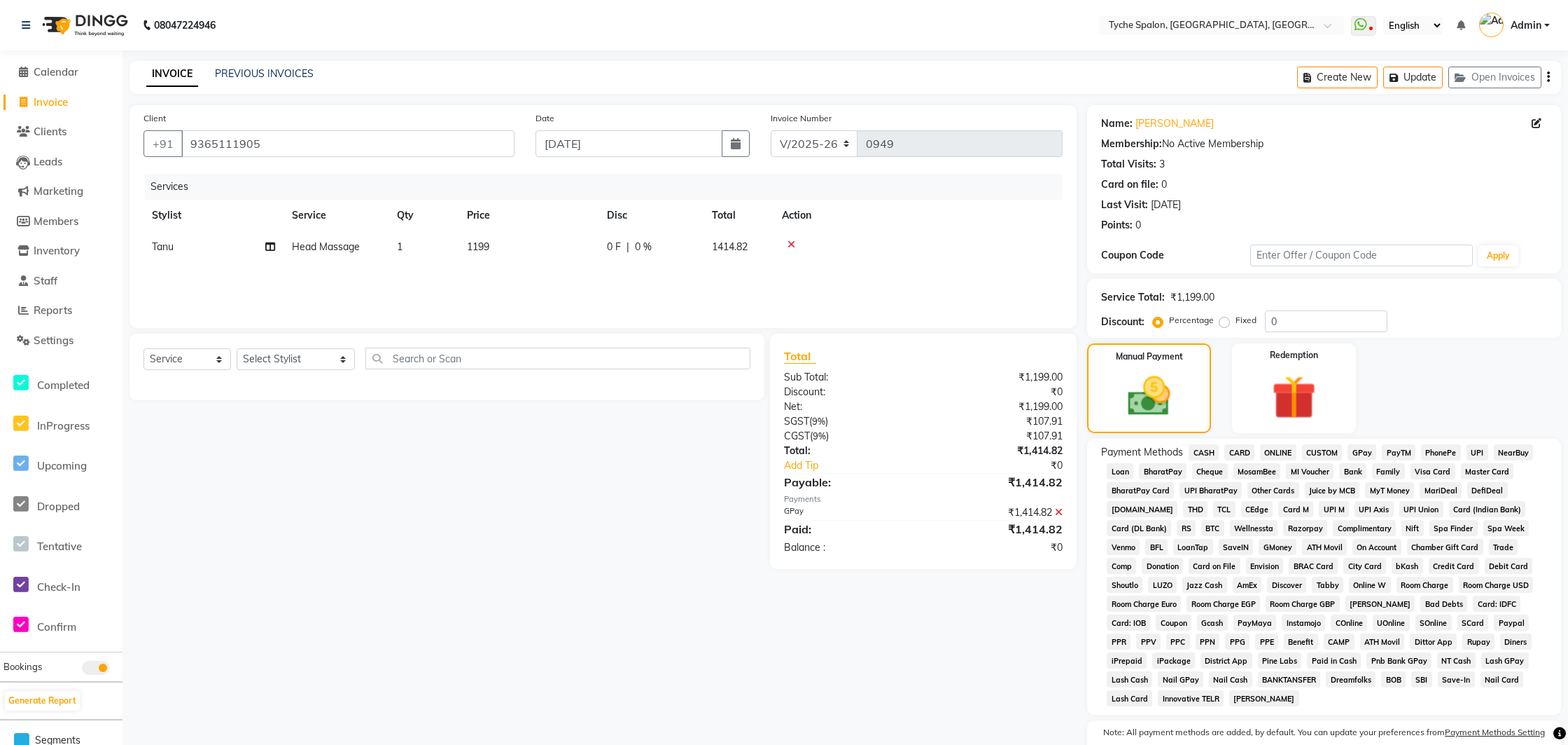
scroll to position [141, 0]
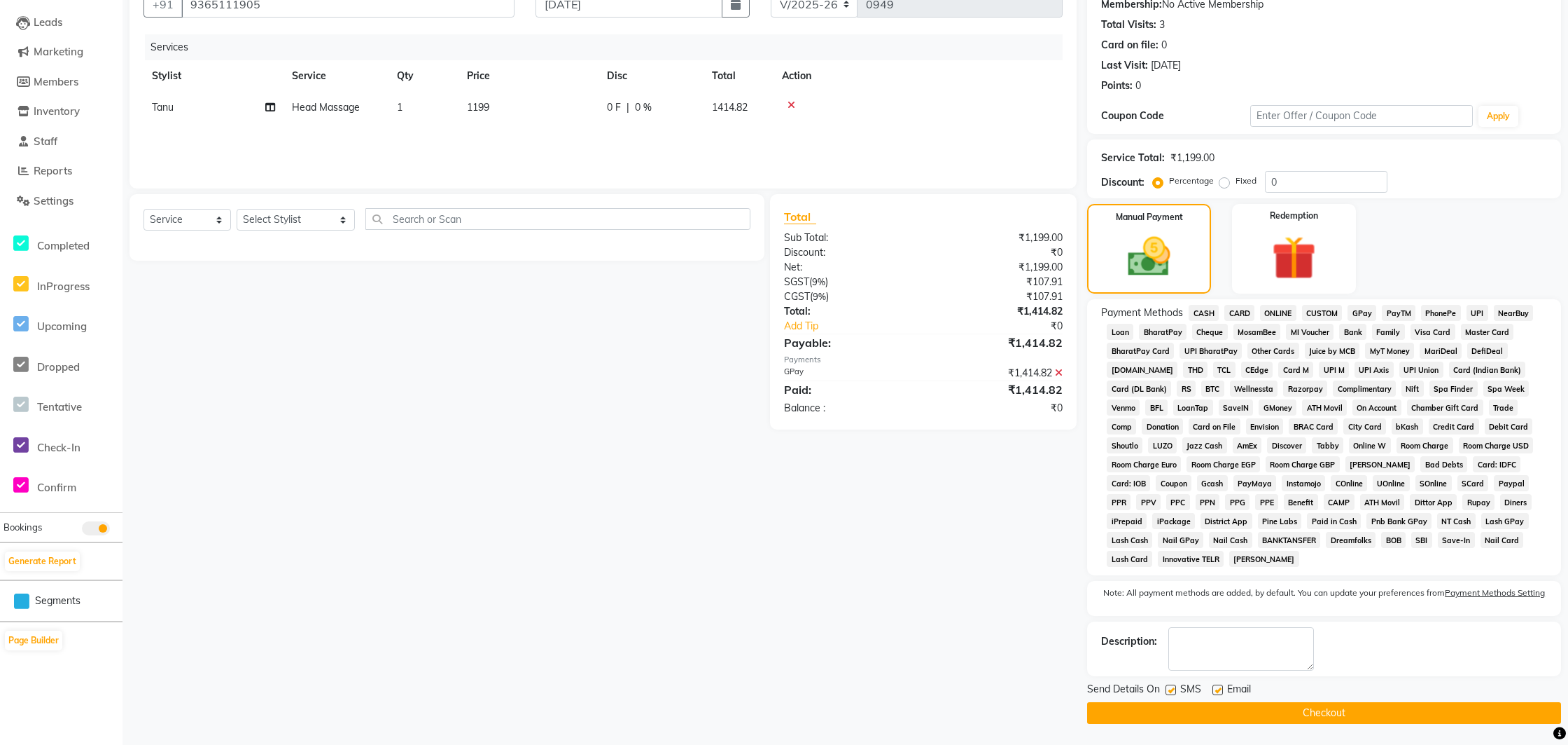
click at [1337, 712] on button "Checkout" at bounding box center [1325, 713] width 474 height 22
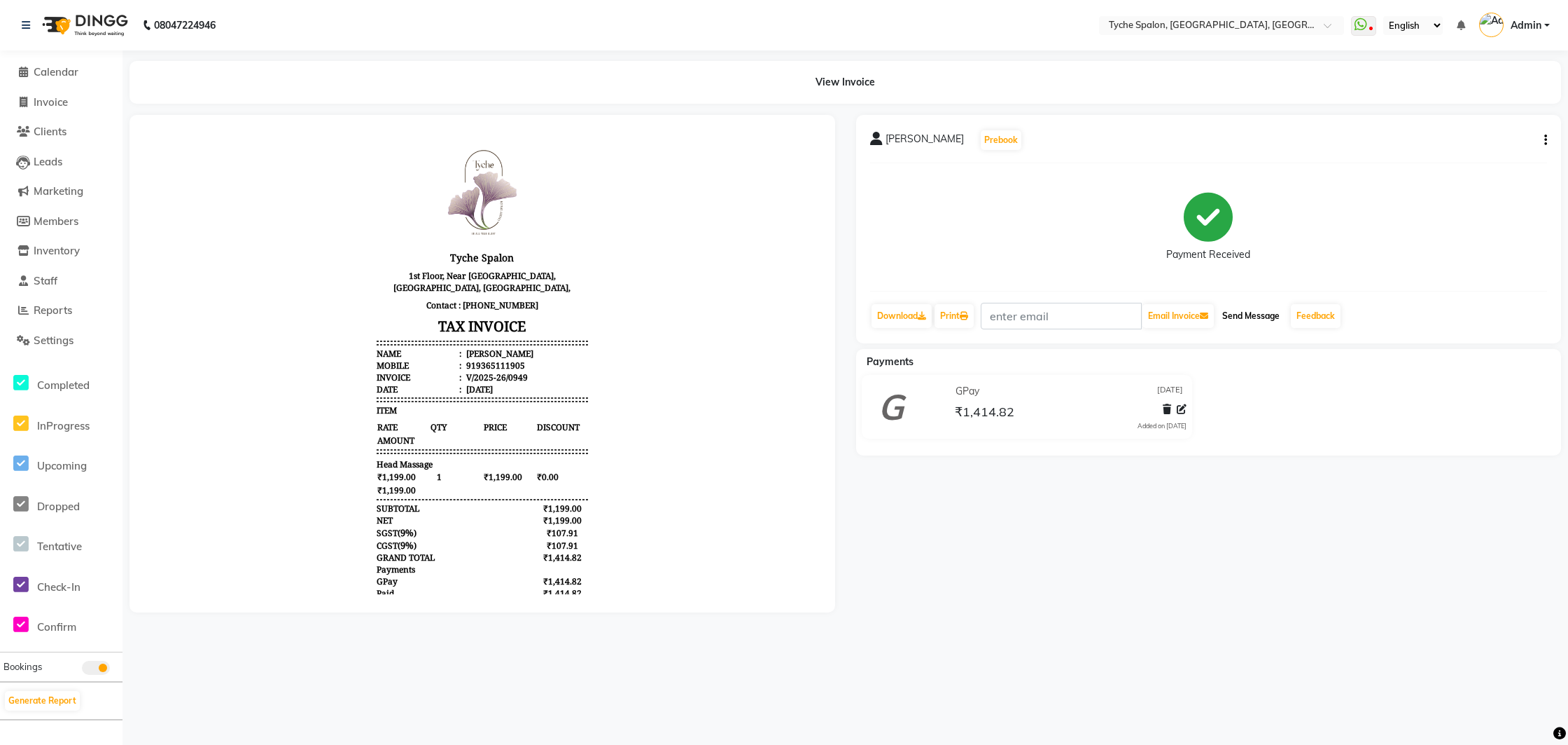
click at [1251, 315] on button "Send Message" at bounding box center [1251, 316] width 69 height 24
click at [63, 68] on span "Calendar" at bounding box center [56, 71] width 45 height 14
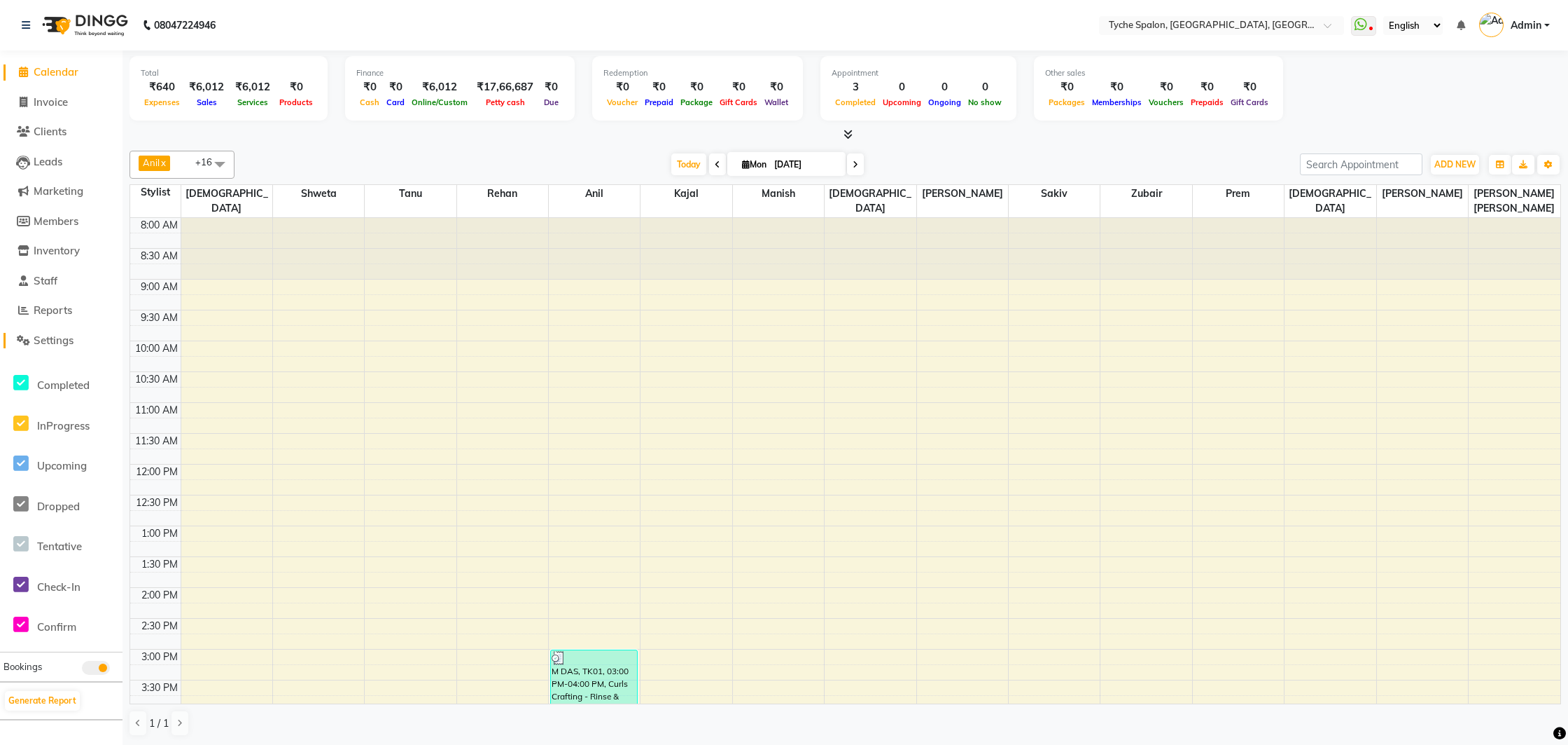
click at [53, 339] on span "Settings" at bounding box center [54, 340] width 40 height 14
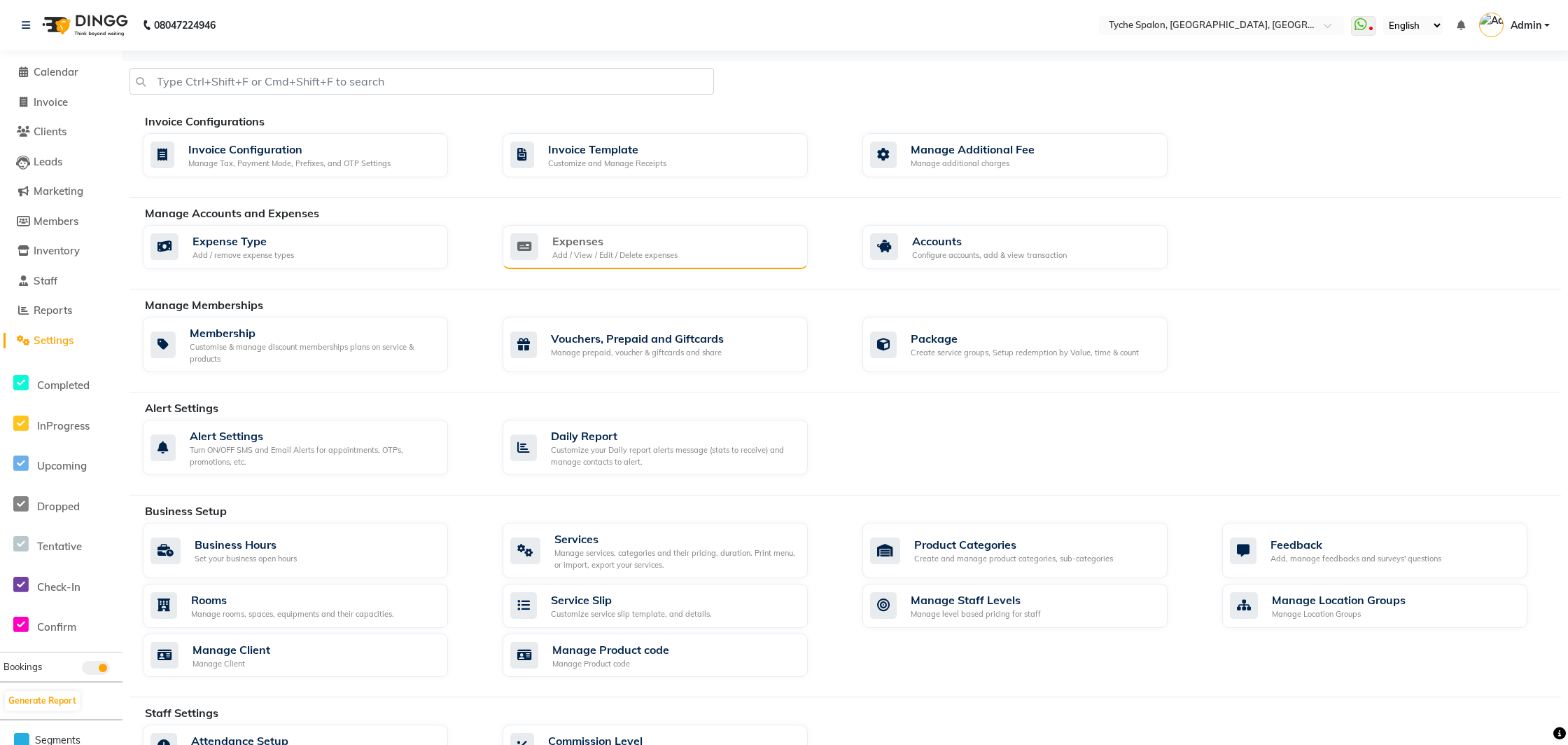
click at [618, 252] on div "Add / View / Edit / Delete expenses" at bounding box center [615, 254] width 125 height 12
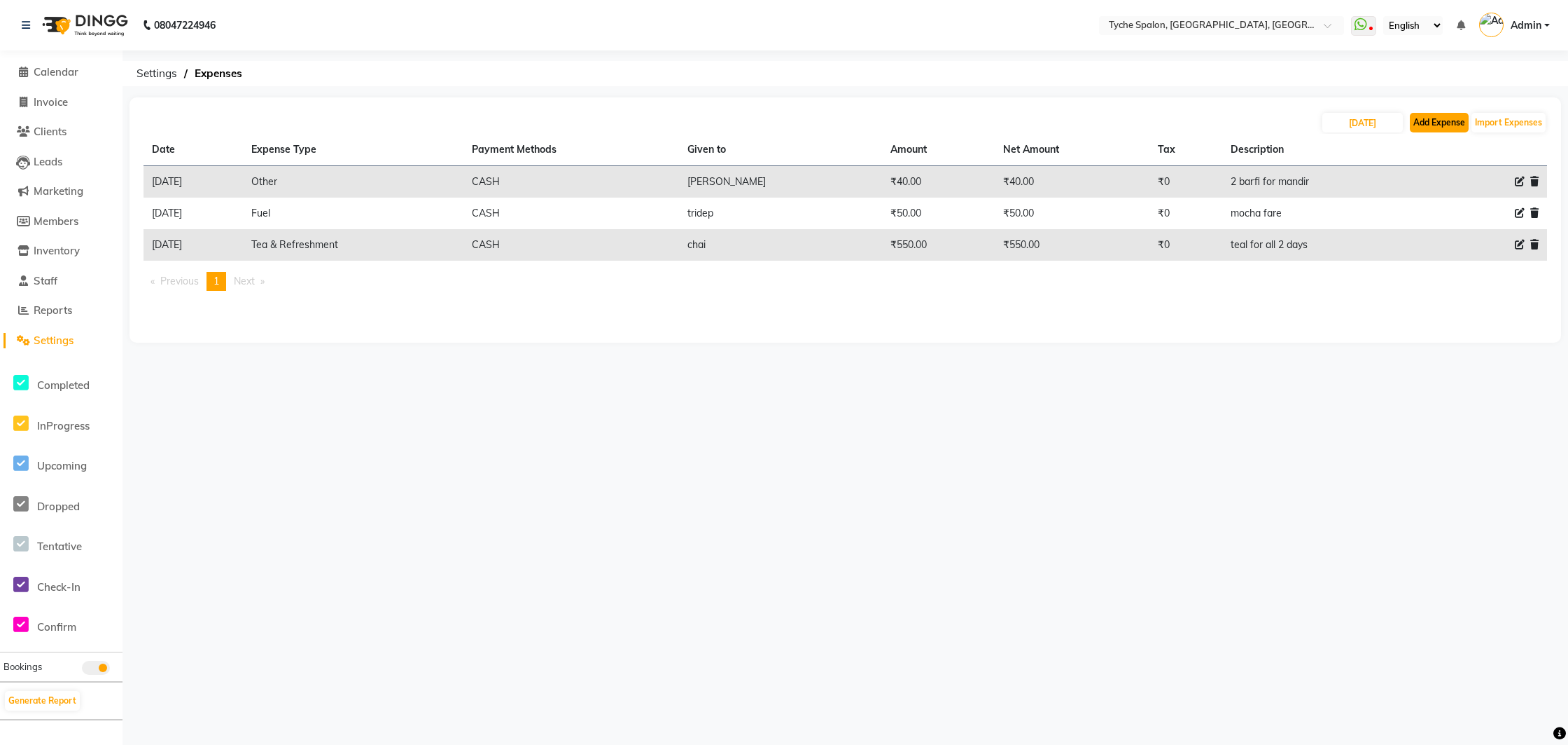
click at [1435, 127] on button "Add Expense" at bounding box center [1439, 122] width 59 height 19
select select "1"
select select "5315"
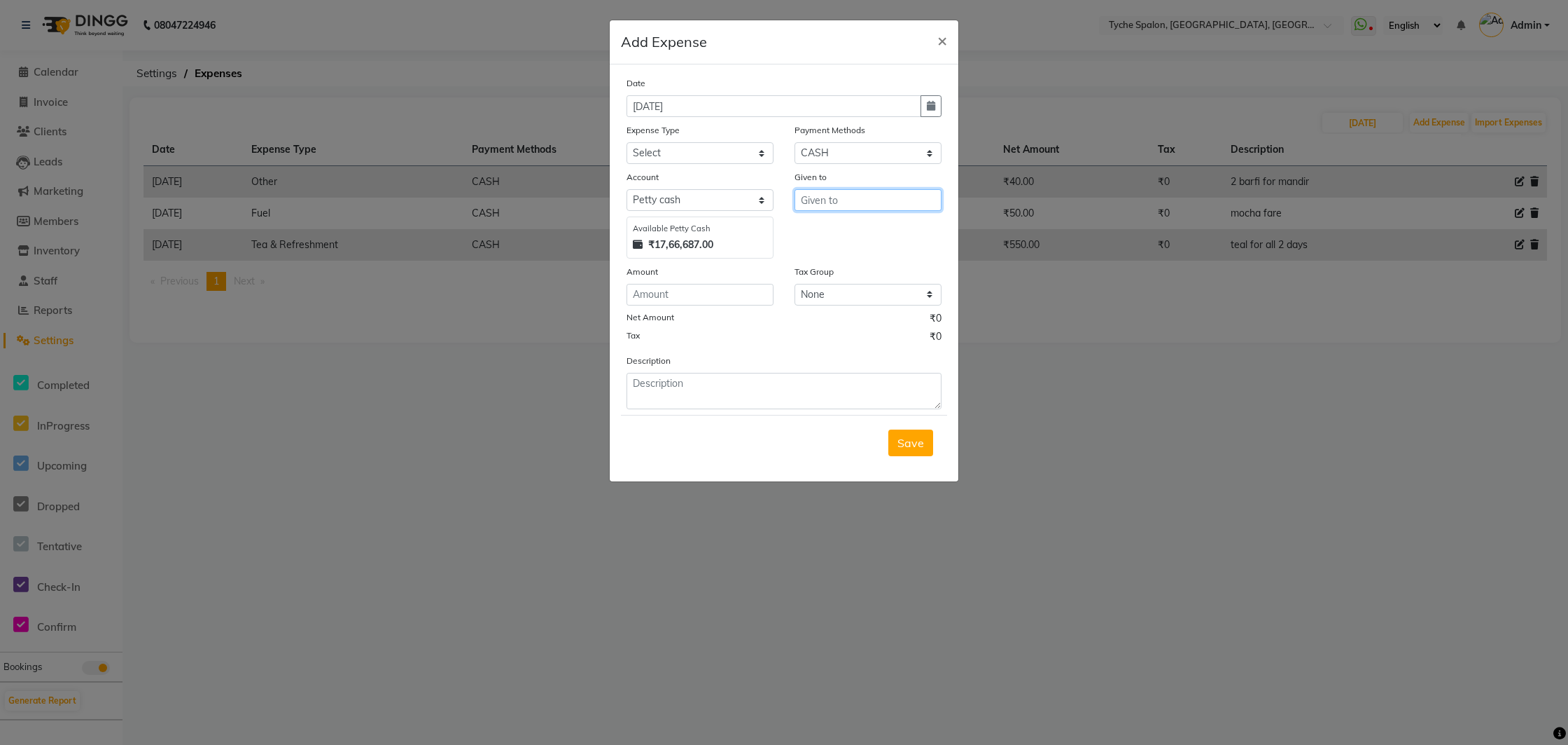
click at [846, 203] on input "text" at bounding box center [868, 200] width 147 height 22
type input "a"
click at [851, 229] on button "Kajal" at bounding box center [850, 230] width 111 height 22
type input "Kajal"
click at [713, 152] on select "Select Advance Salary Bank charges Car maintenance Cash transfer to bank Cash t…" at bounding box center [700, 153] width 147 height 22
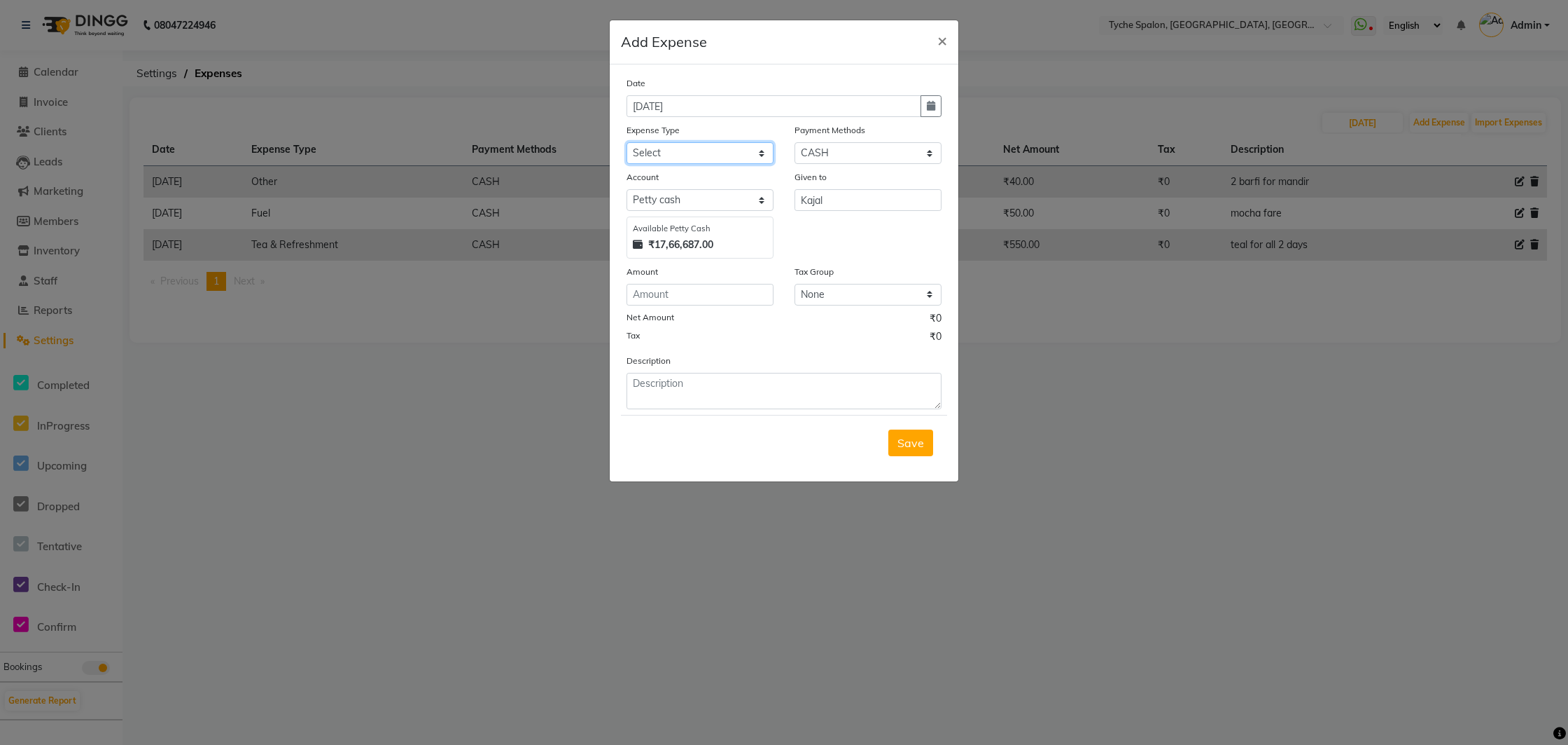
select select "18"
click at [627, 142] on select "Select Advance Salary Bank charges Car maintenance Cash transfer to bank Cash t…" at bounding box center [700, 153] width 147 height 22
click at [660, 299] on input "number" at bounding box center [700, 295] width 147 height 22
type input "1280"
click at [681, 380] on textarea at bounding box center [784, 391] width 315 height 37
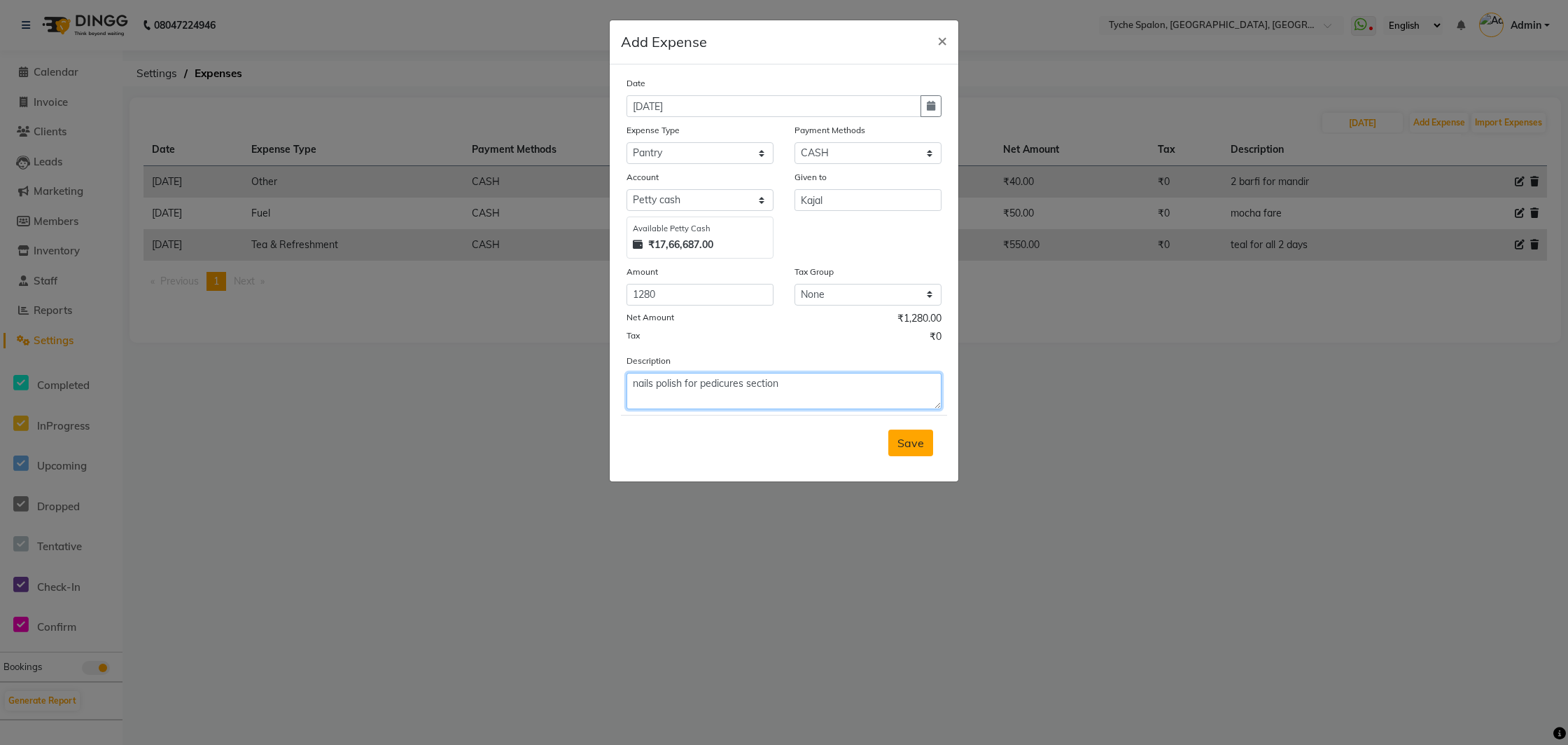
type textarea "nails polish for pedicures section"
click at [908, 443] on span "Save" at bounding box center [910, 442] width 27 height 14
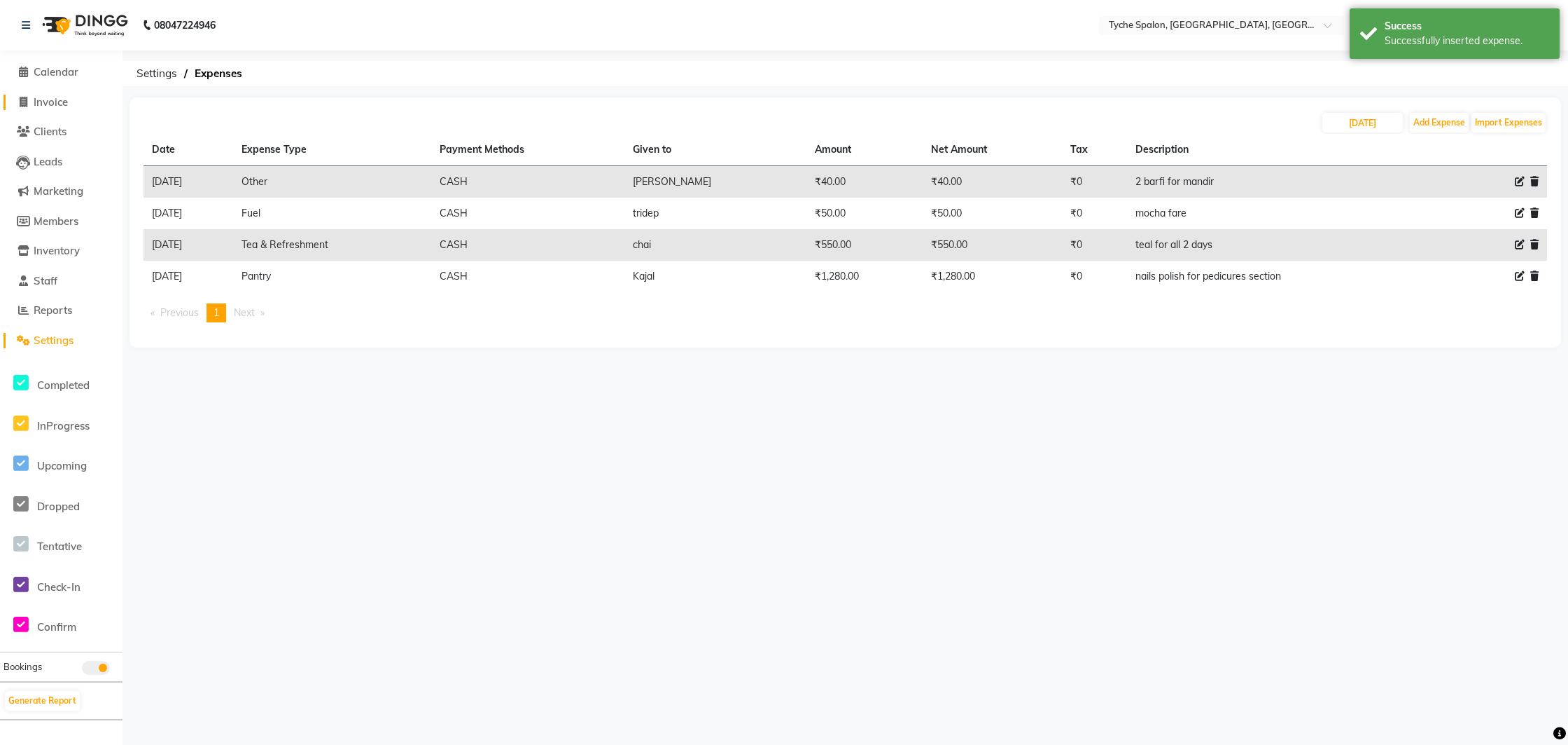
click at [49, 100] on span "Invoice" at bounding box center [51, 102] width 35 height 14
select select "service"
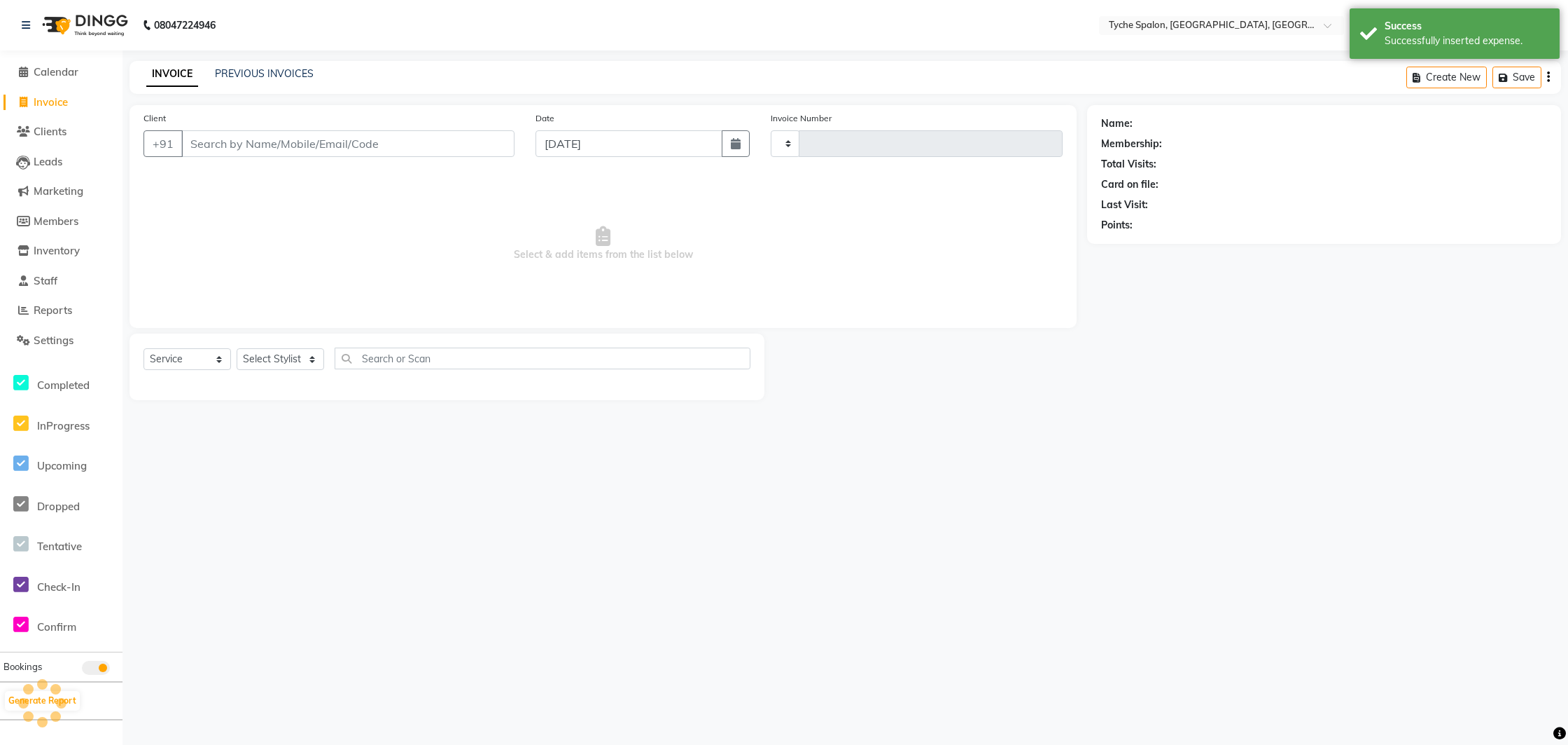
type input "0950"
select select "6320"
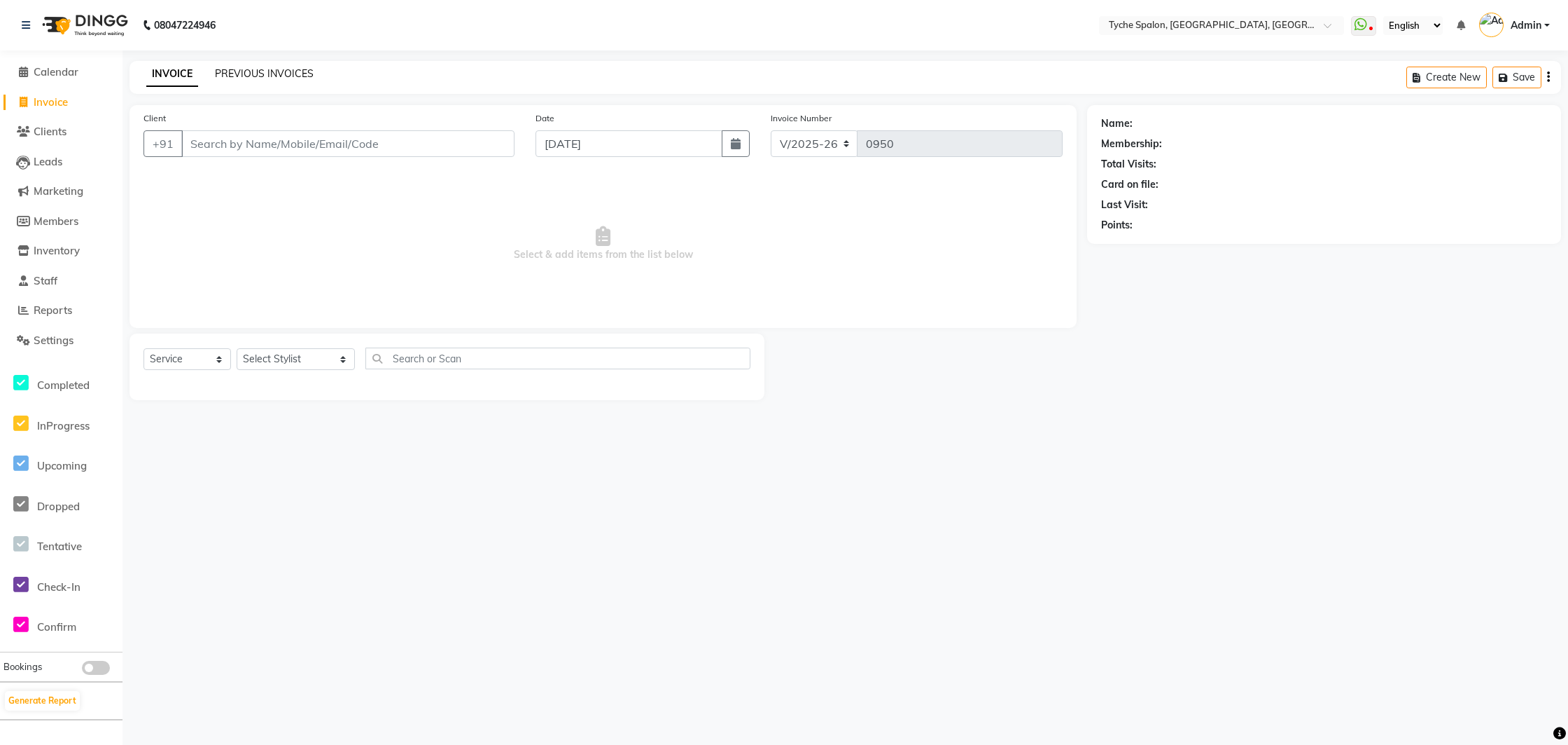
click at [255, 73] on link "PREVIOUS INVOICES" at bounding box center [264, 73] width 99 height 13
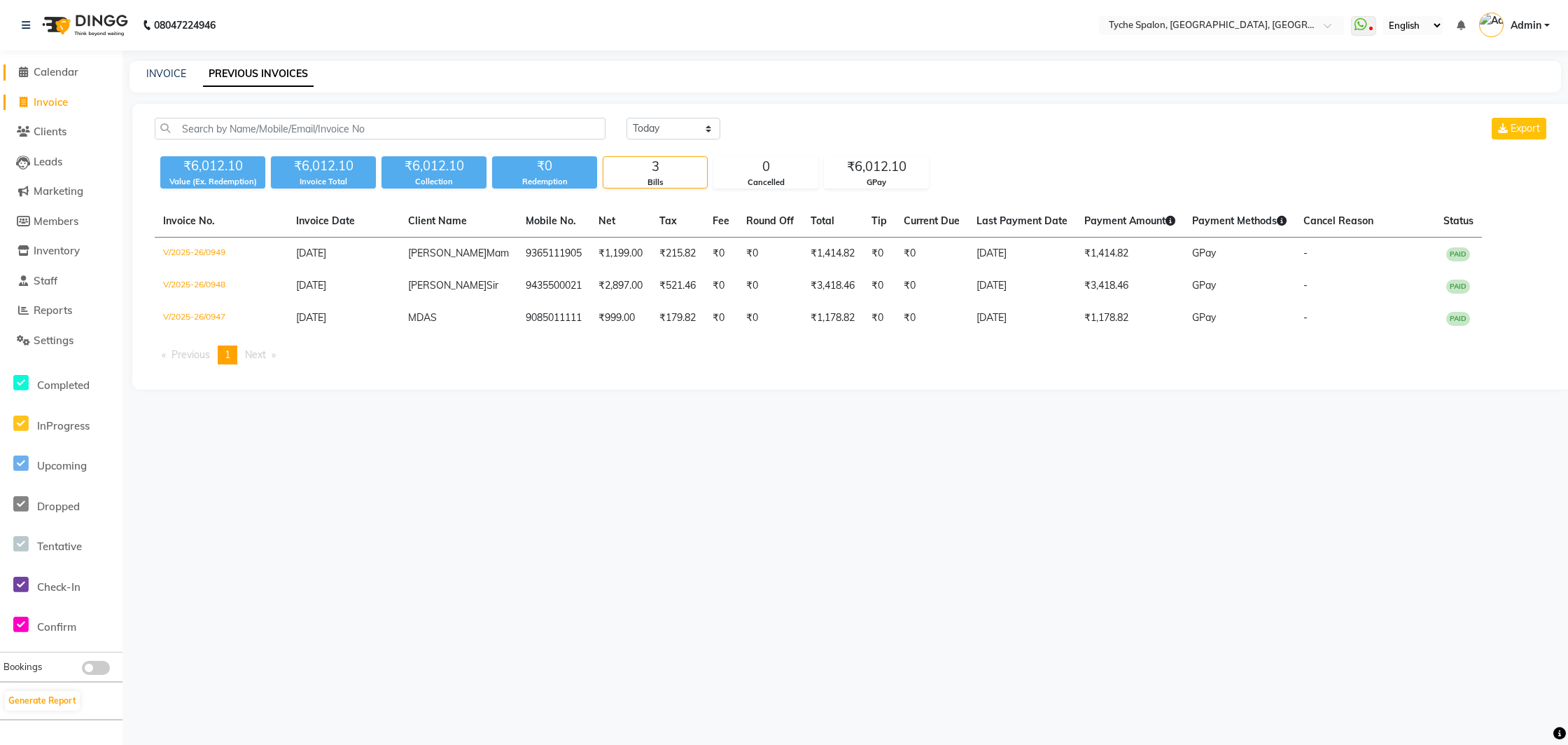
click at [59, 70] on span "Calendar" at bounding box center [56, 71] width 45 height 14
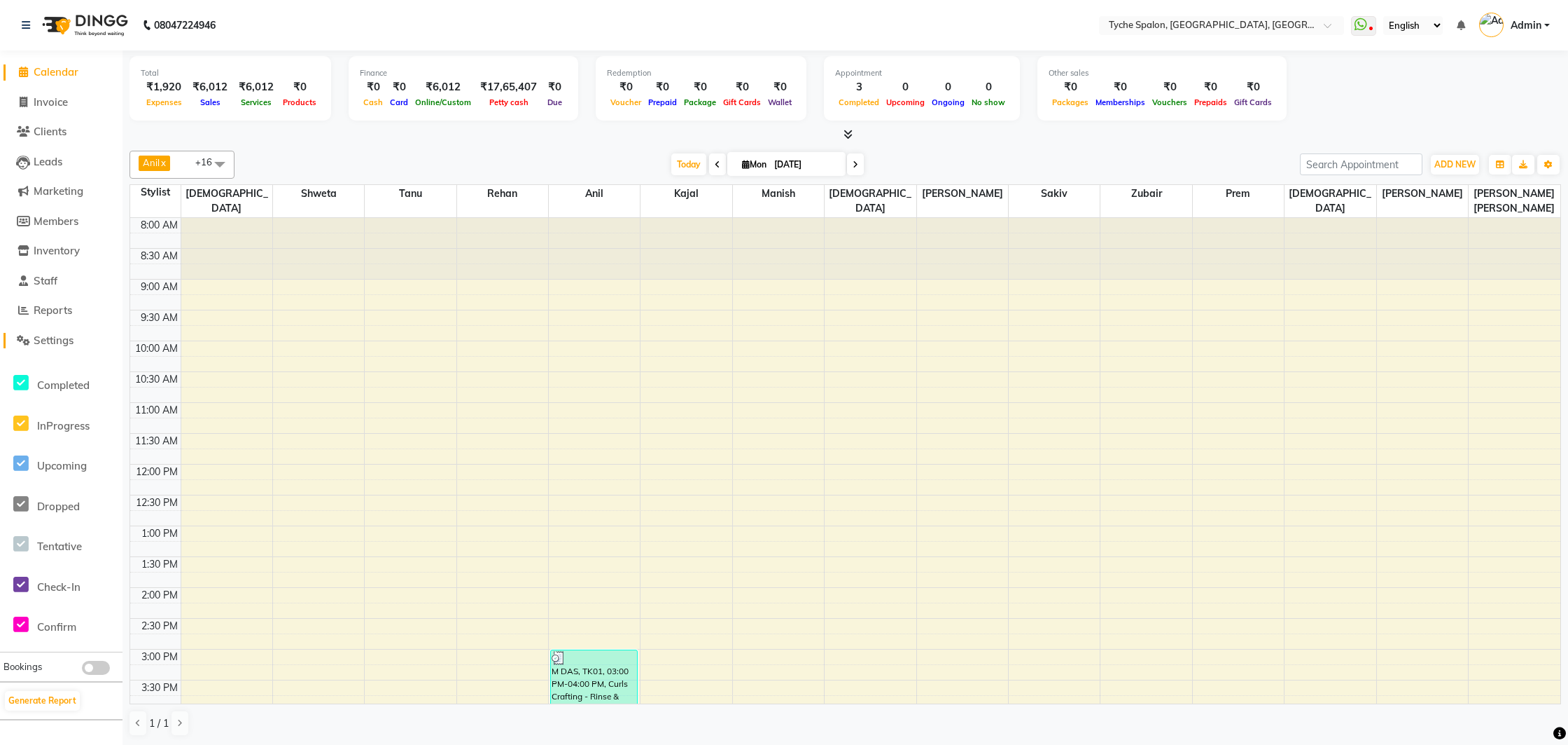
click at [53, 343] on span "Settings" at bounding box center [54, 340] width 40 height 14
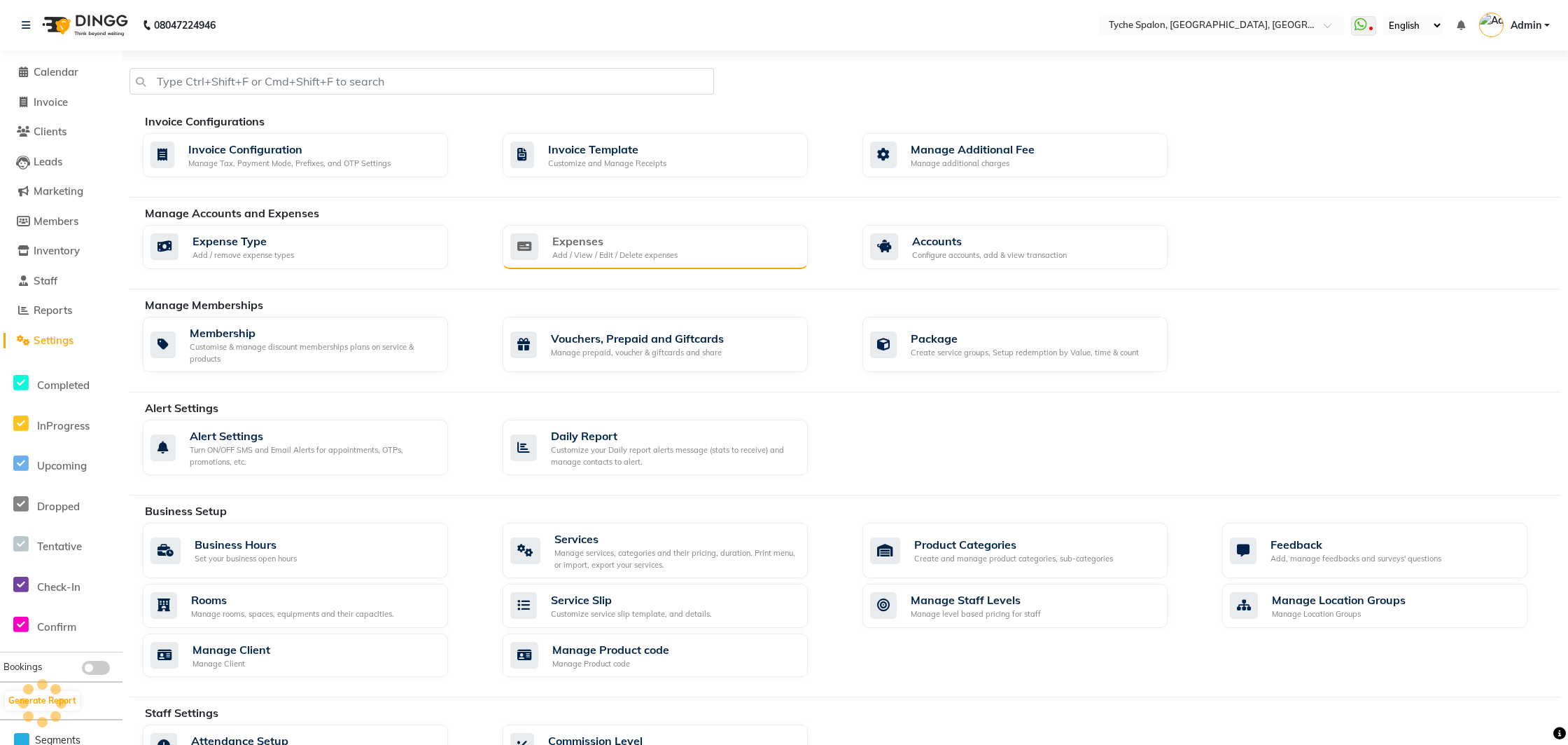
click at [586, 253] on div "Add / View / Edit / Delete expenses" at bounding box center [615, 254] width 125 height 12
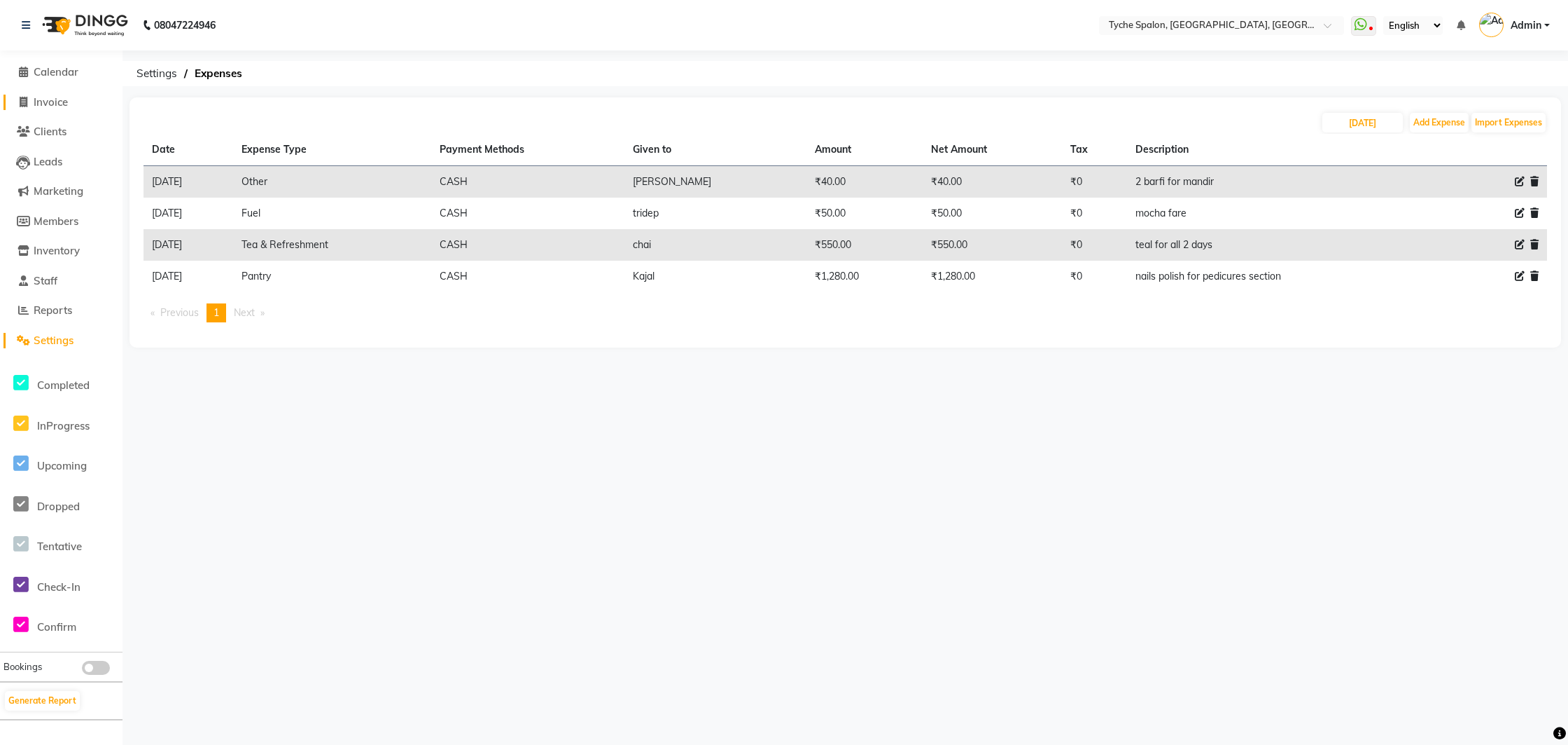
click at [68, 106] on span "Invoice" at bounding box center [51, 102] width 35 height 14
select select "service"
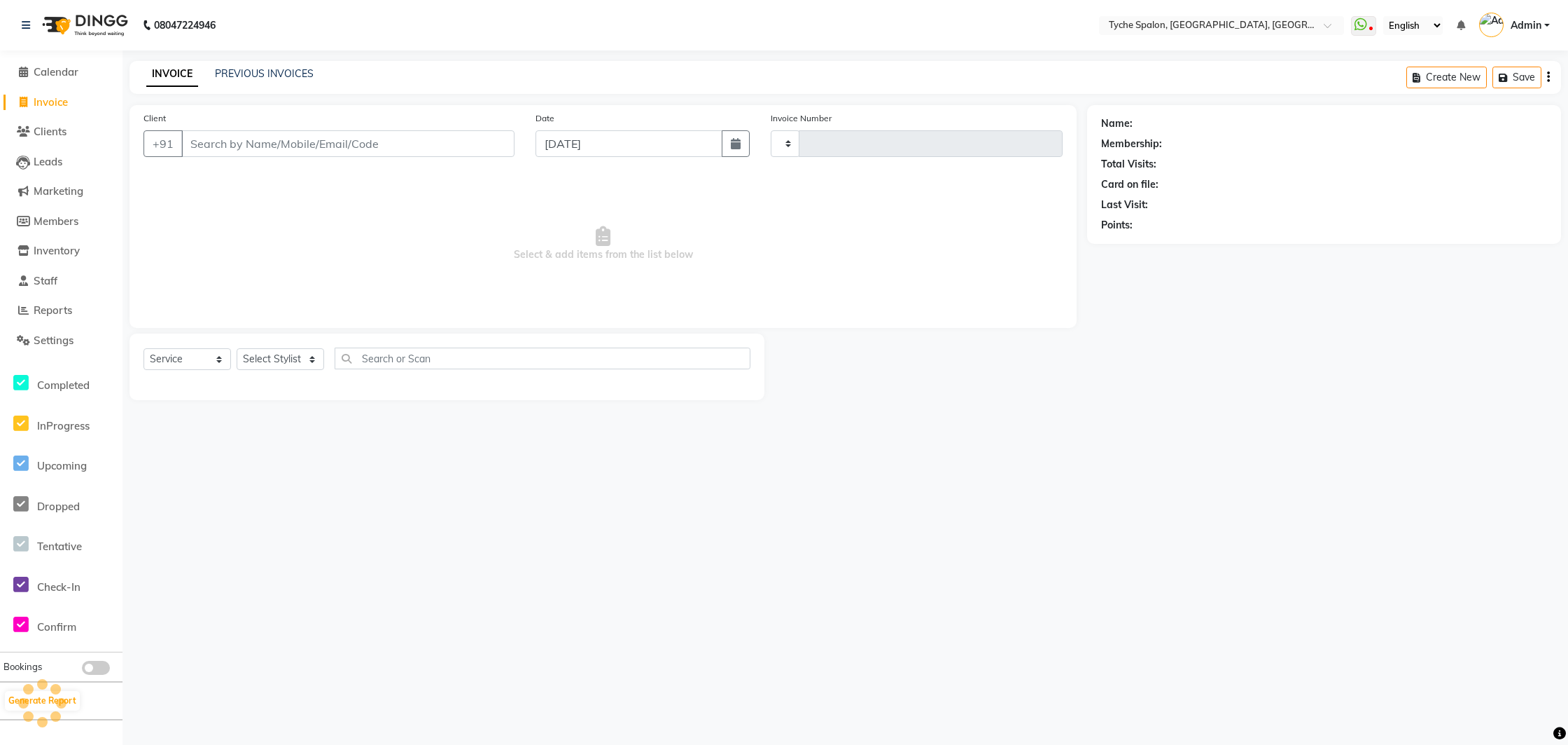
type input "0950"
select select "6320"
click at [70, 70] on span "Calendar" at bounding box center [56, 71] width 45 height 14
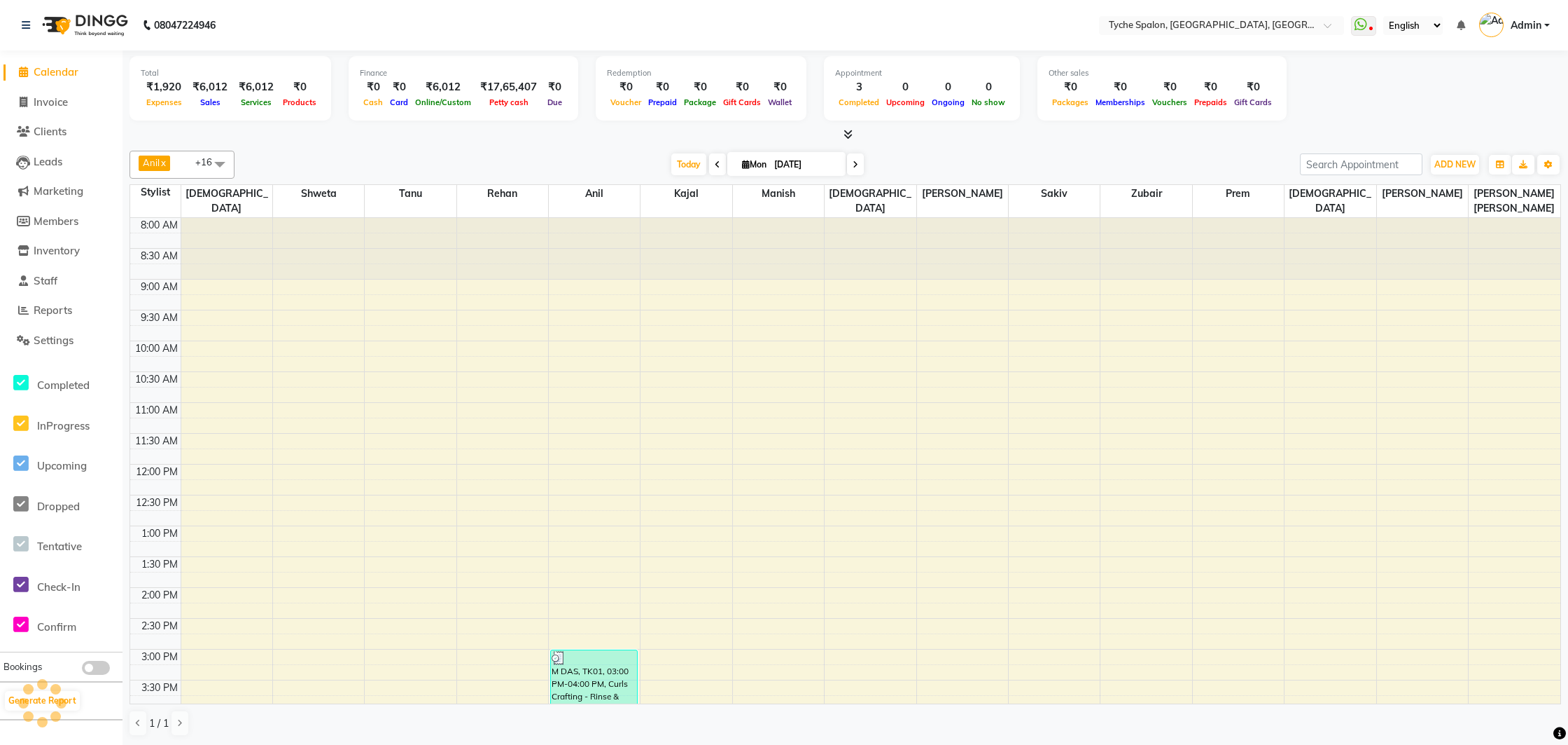
scroll to position [315, 0]
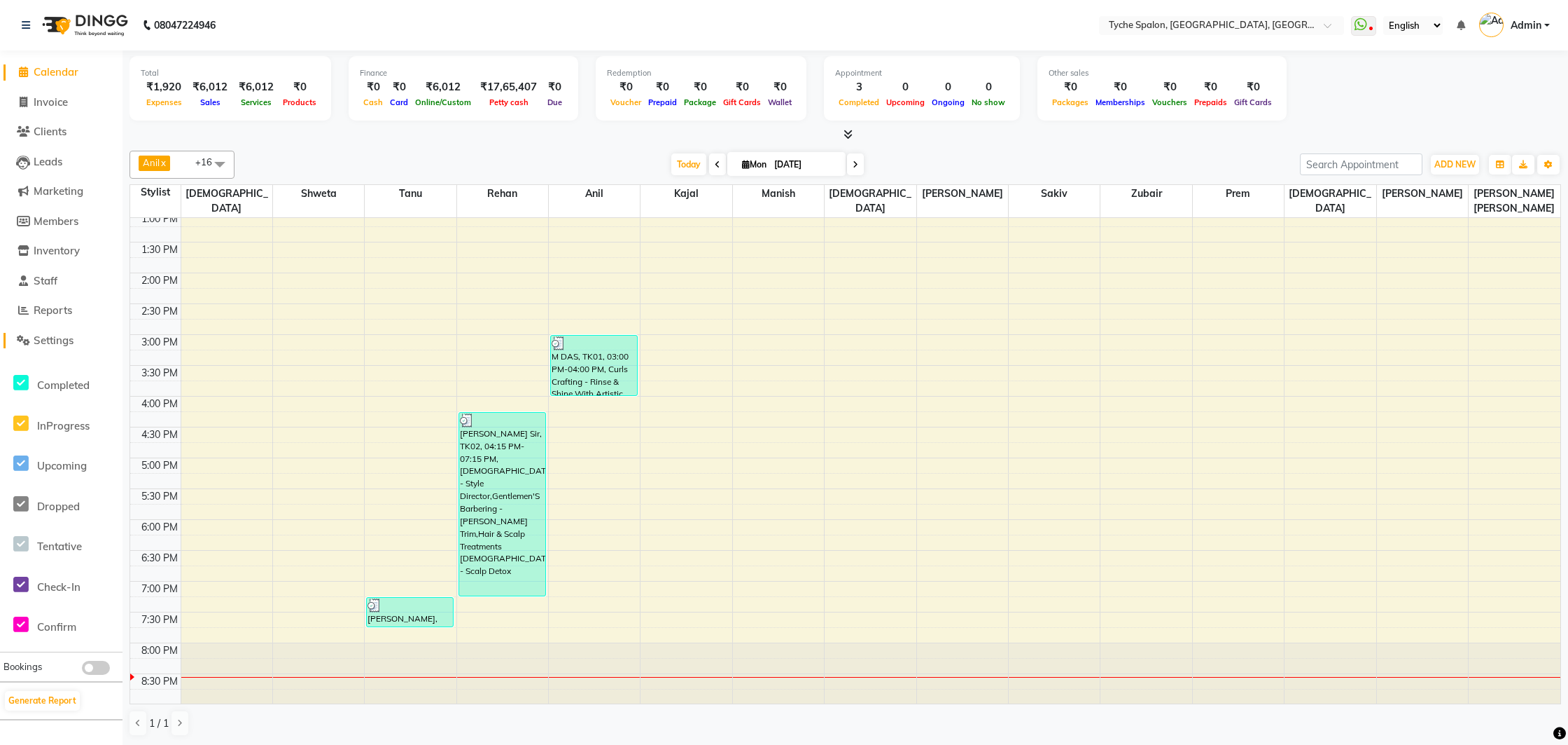
click at [47, 339] on span "Settings" at bounding box center [54, 340] width 40 height 14
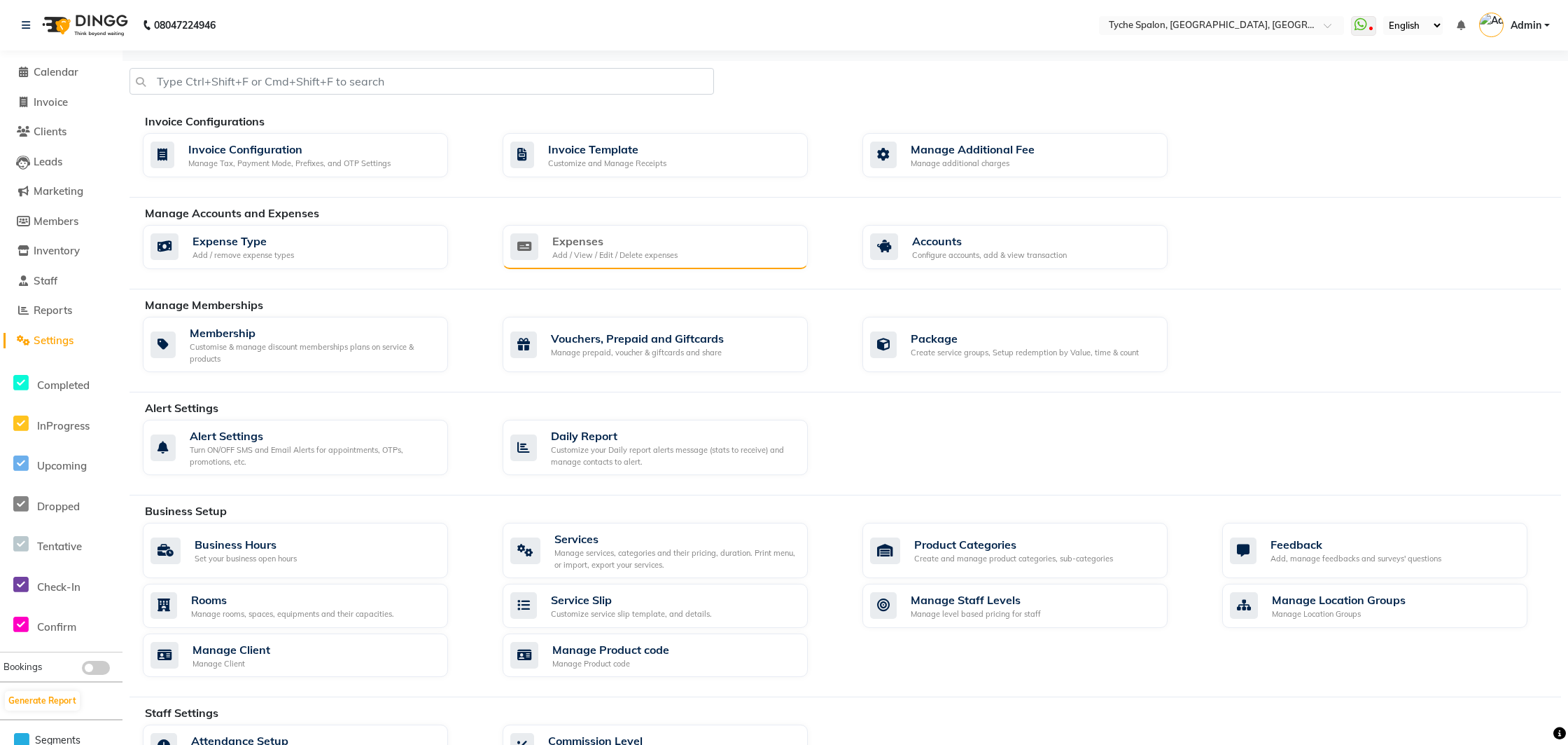
click at [567, 248] on div "Expenses" at bounding box center [615, 241] width 125 height 16
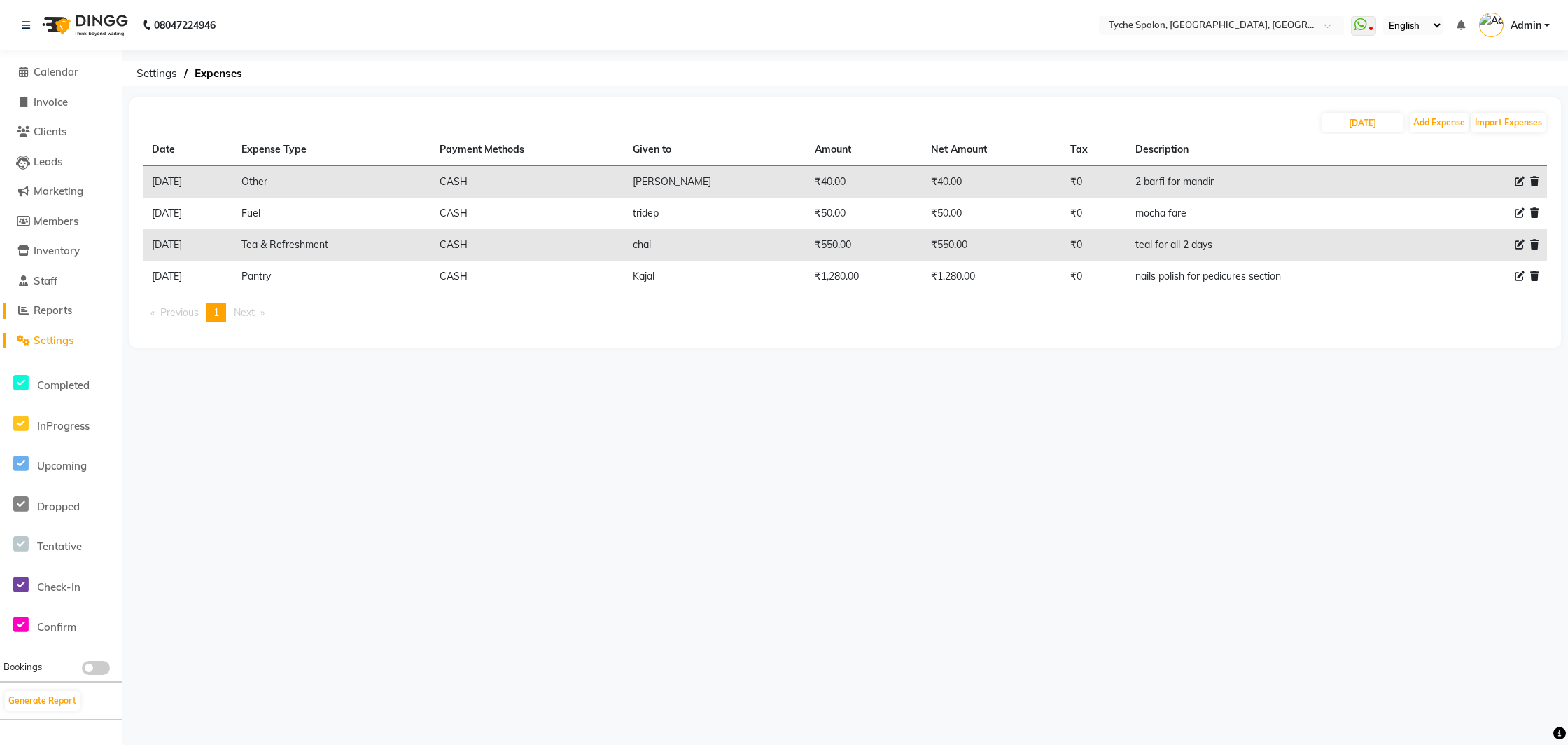
click at [51, 313] on span "Reports" at bounding box center [53, 309] width 38 height 14
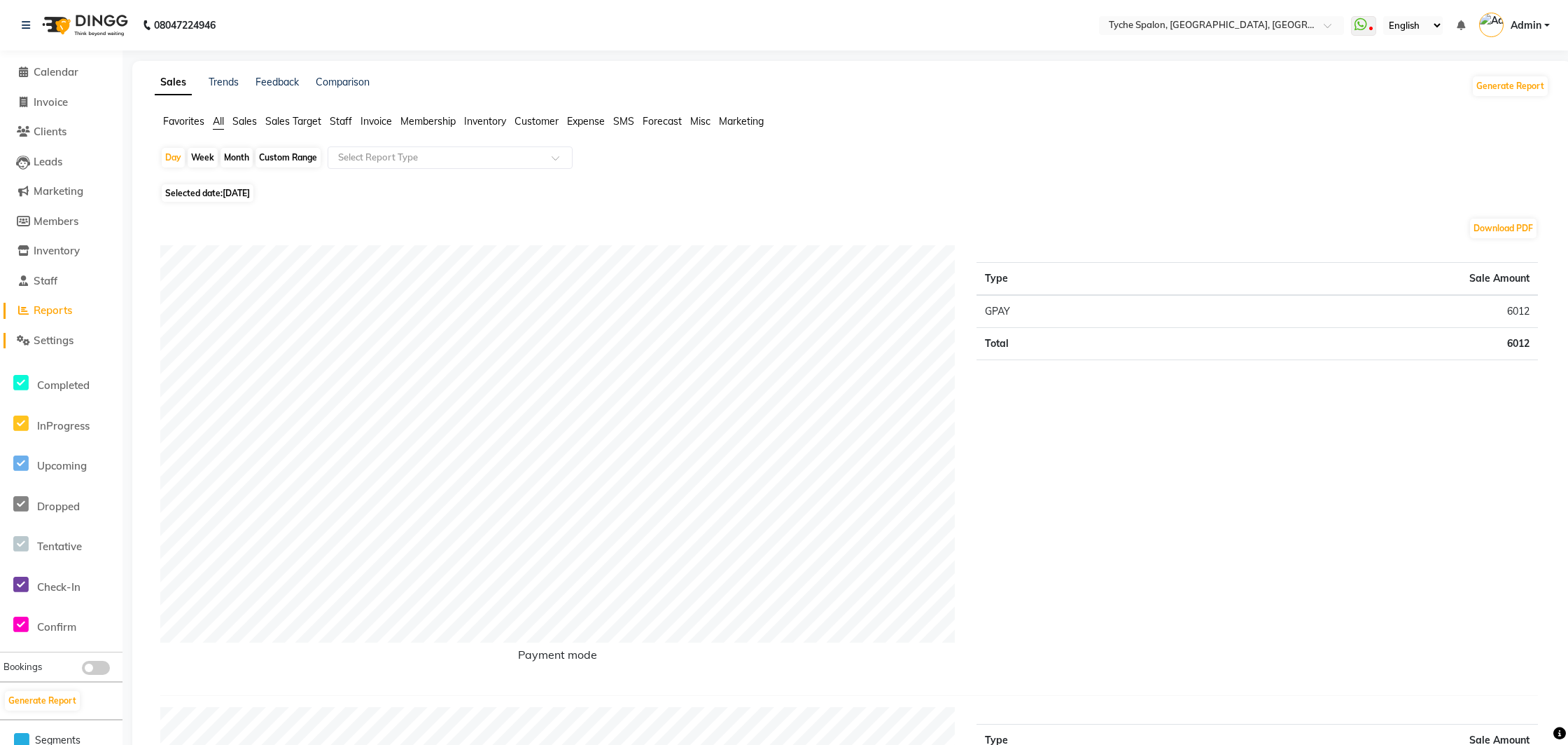
click at [51, 339] on span "Settings" at bounding box center [54, 340] width 40 height 14
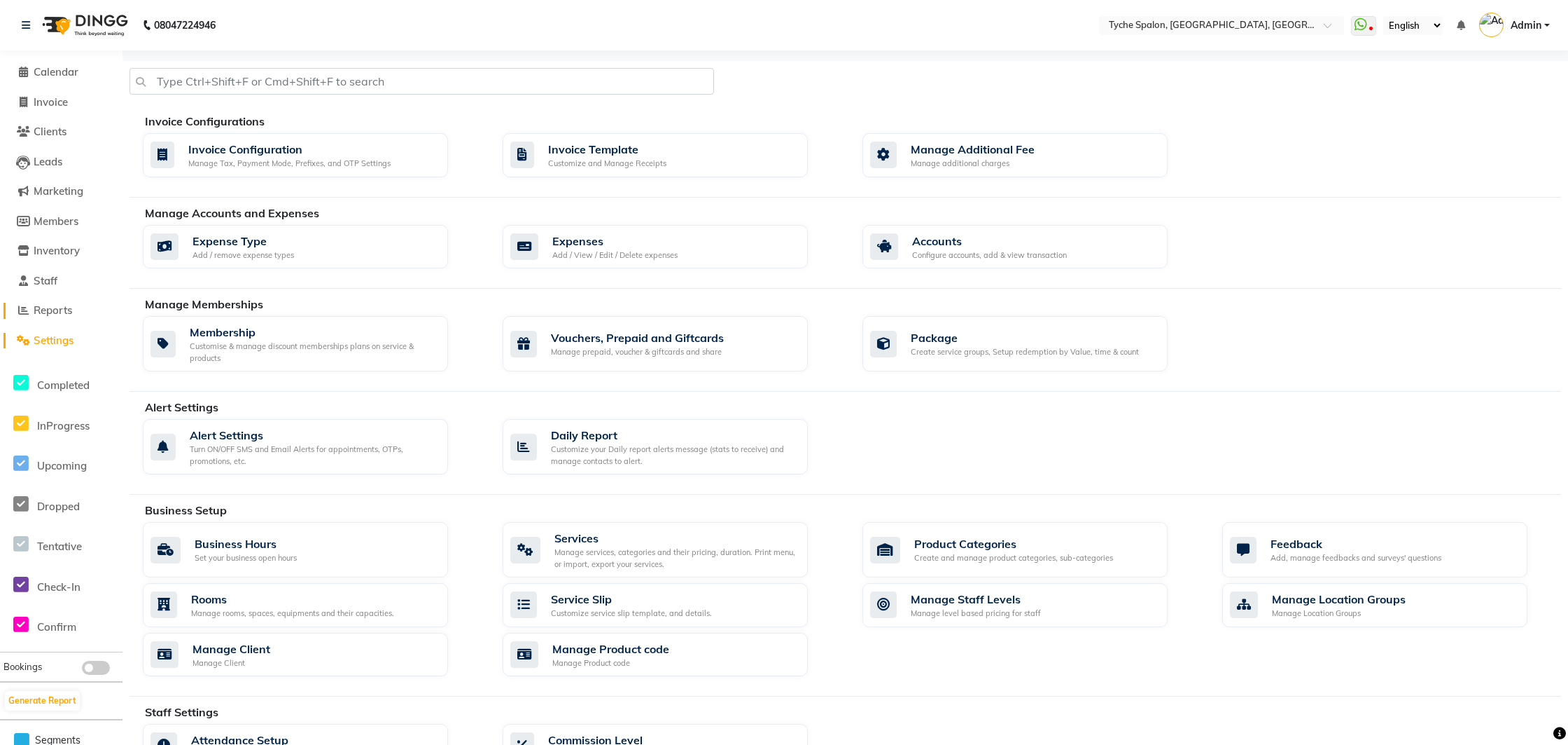
click at [55, 314] on span "Reports" at bounding box center [53, 309] width 38 height 14
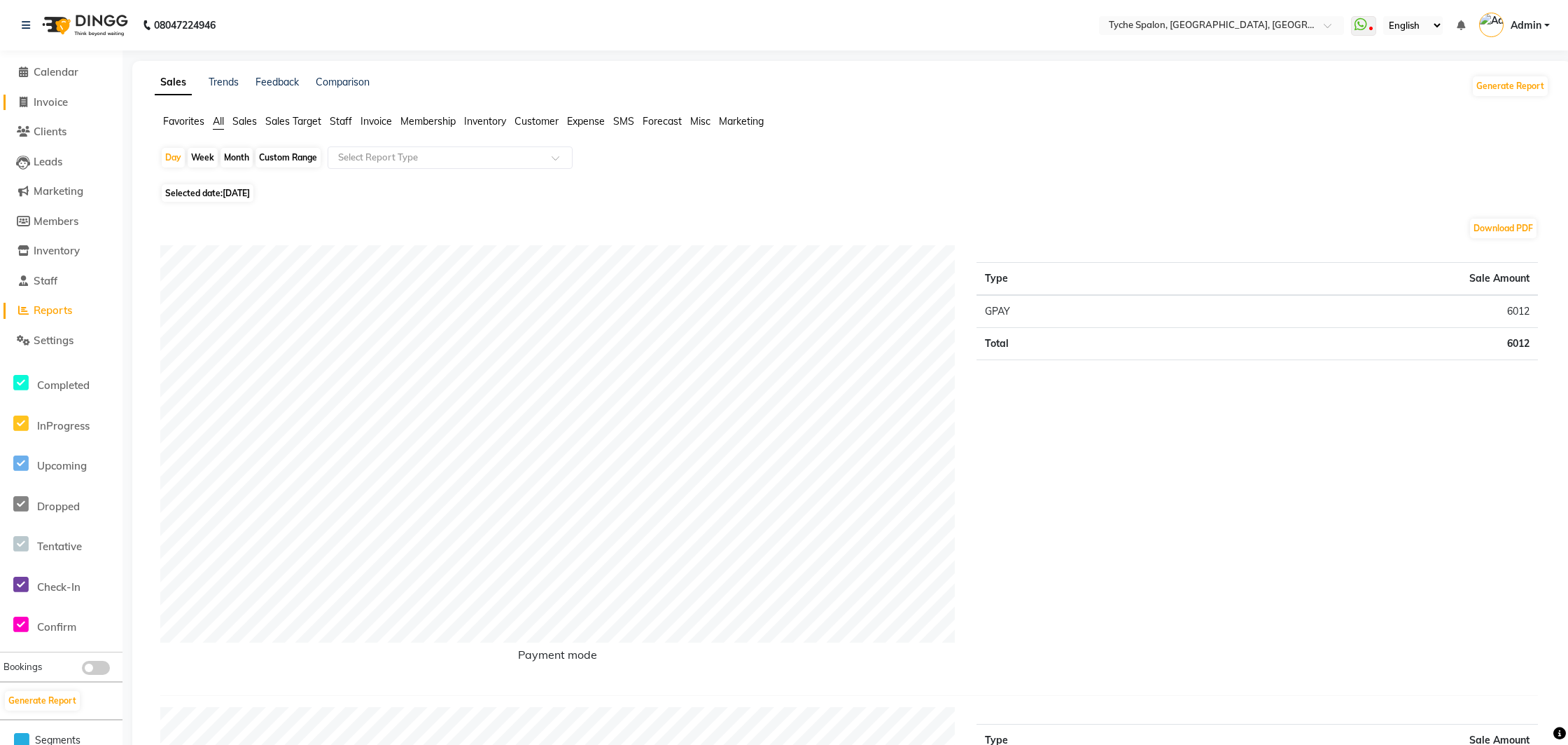
click at [59, 103] on span "Invoice" at bounding box center [51, 102] width 35 height 14
select select "service"
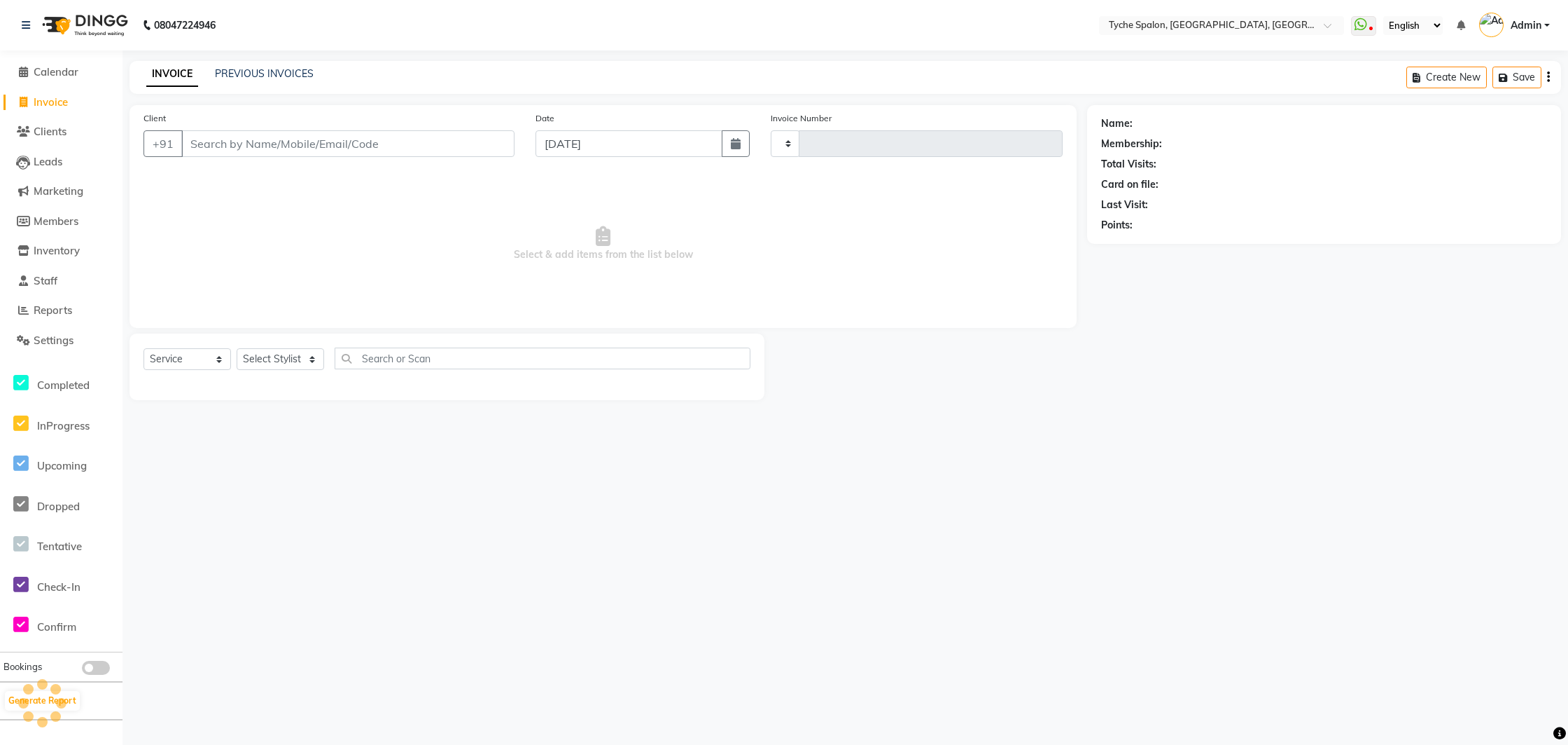
type input "0950"
select select "6320"
drag, startPoint x: 264, startPoint y: 92, endPoint x: 263, endPoint y: 80, distance: 12.0
click at [263, 83] on div "INVOICE PREVIOUS INVOICES Create New Save" at bounding box center [845, 78] width 1432 height 33
click at [259, 70] on link "PREVIOUS INVOICES" at bounding box center [264, 73] width 99 height 13
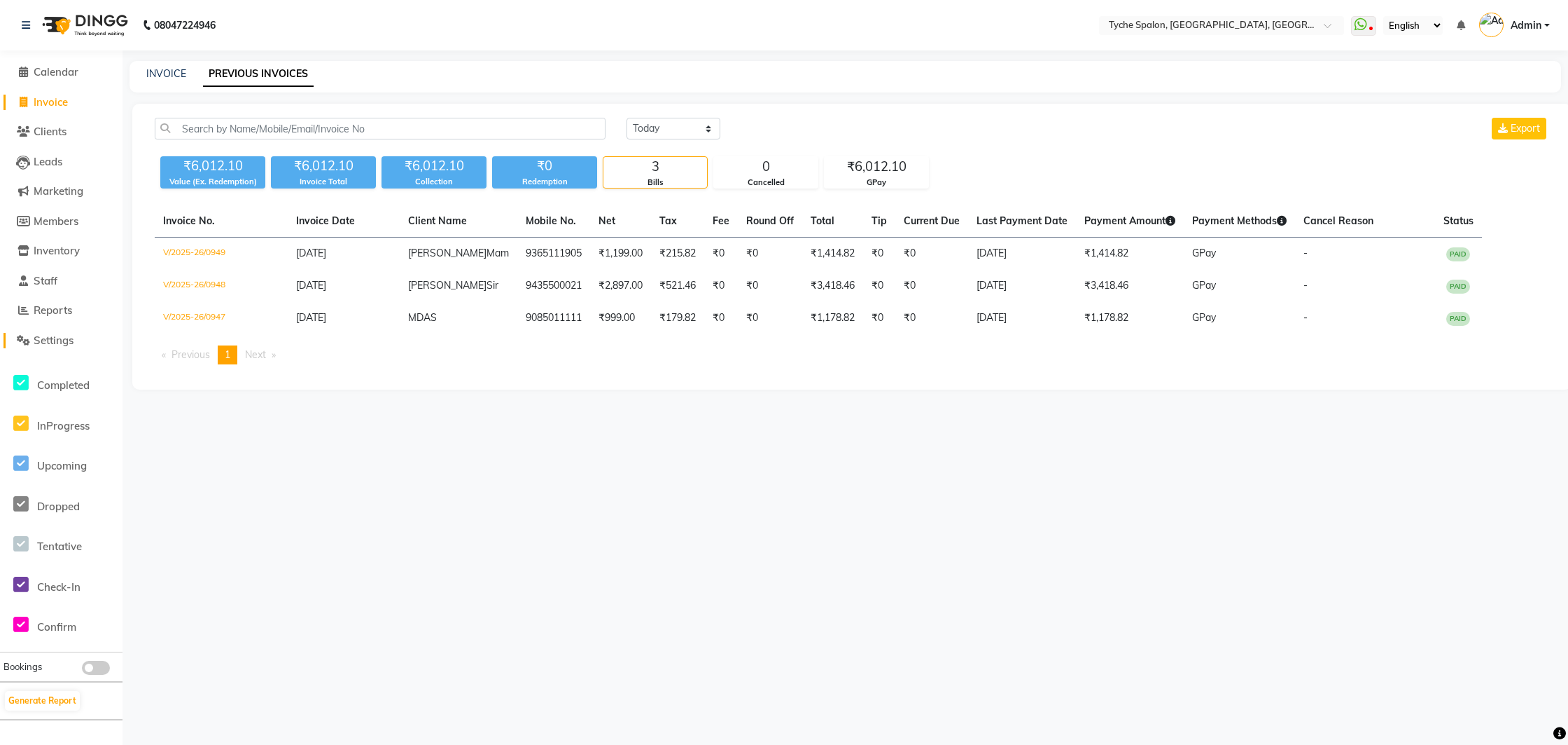
click at [60, 340] on span "Settings" at bounding box center [54, 340] width 40 height 14
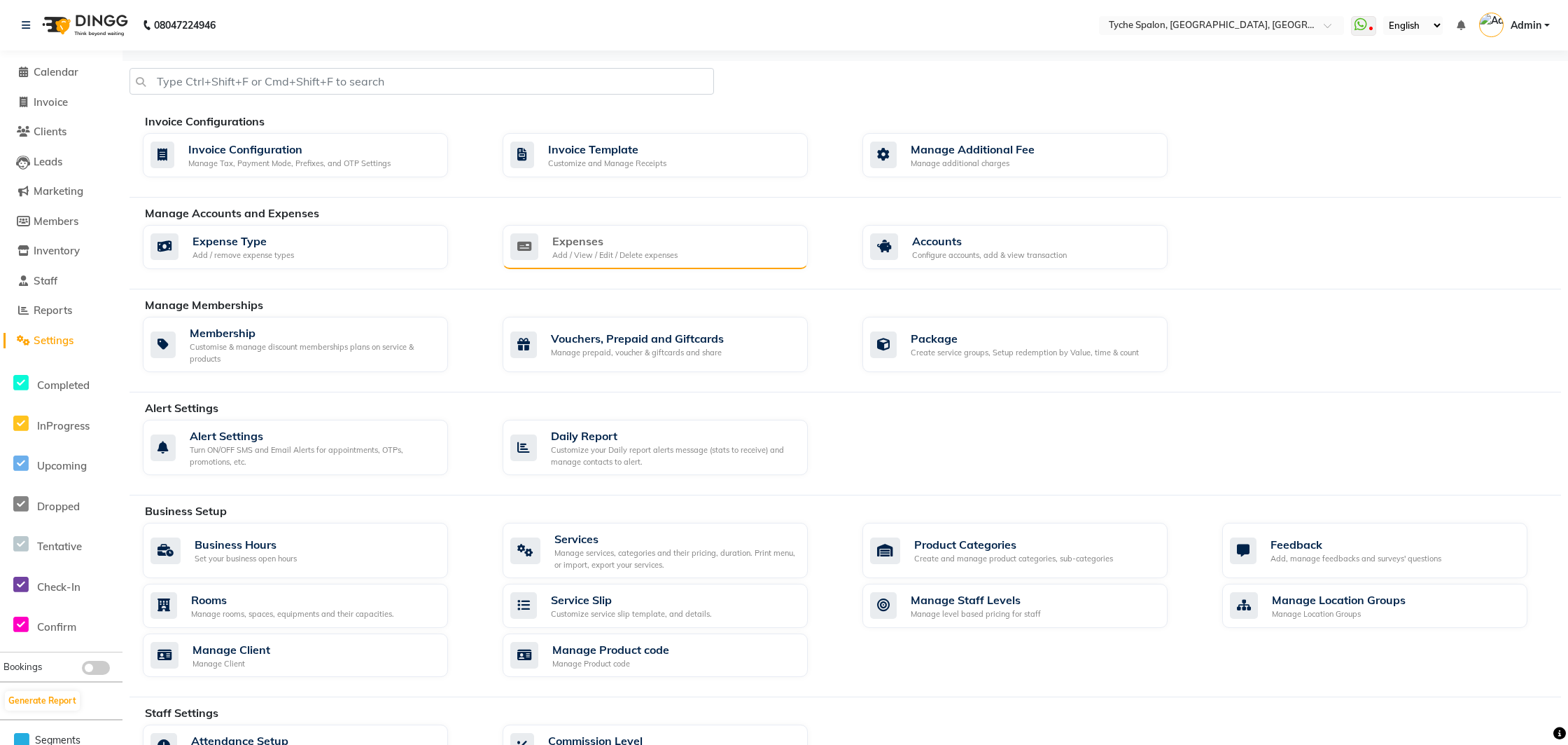
click at [596, 257] on div "Add / View / Edit / Delete expenses" at bounding box center [615, 254] width 125 height 12
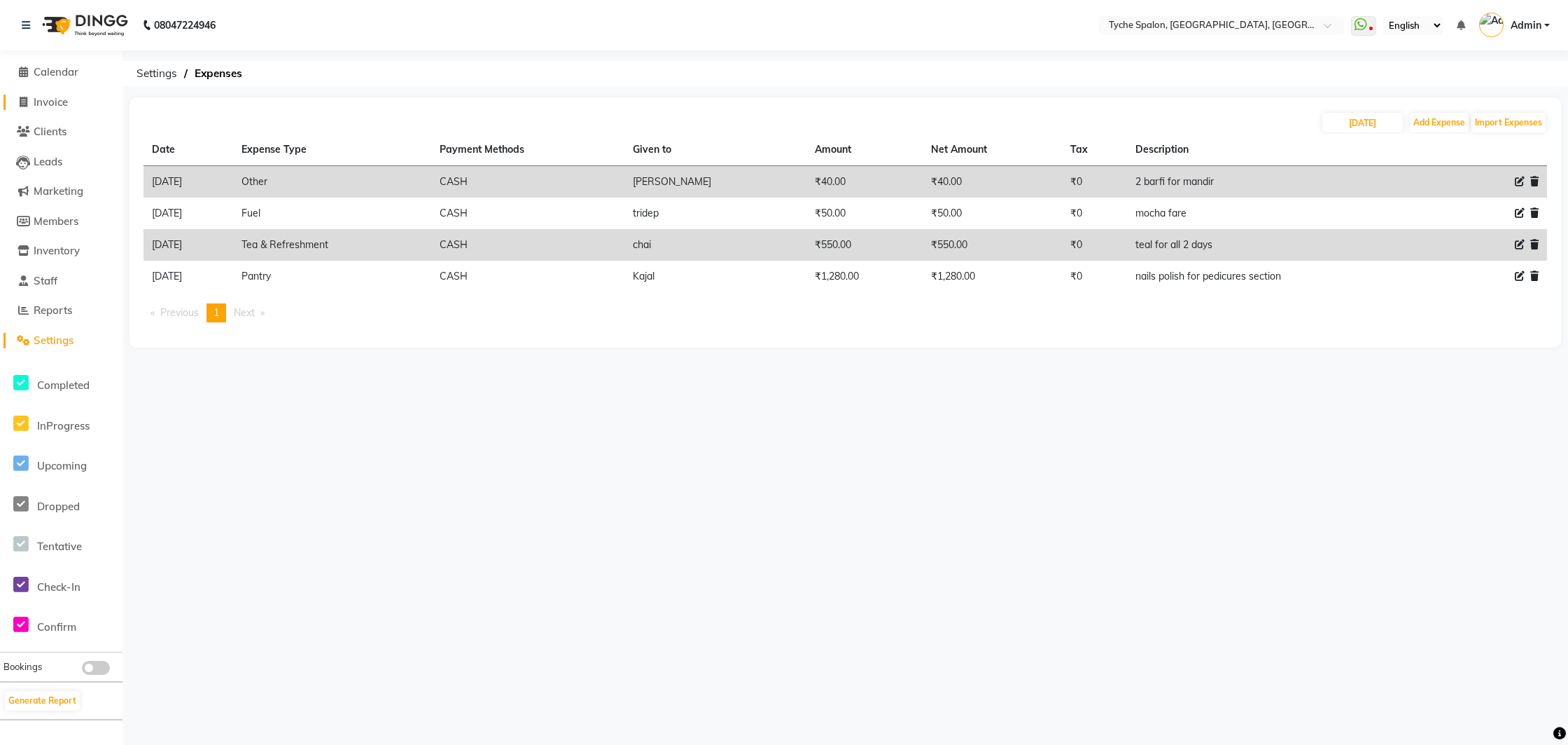
click at [55, 98] on span "Invoice" at bounding box center [51, 102] width 35 height 14
select select "service"
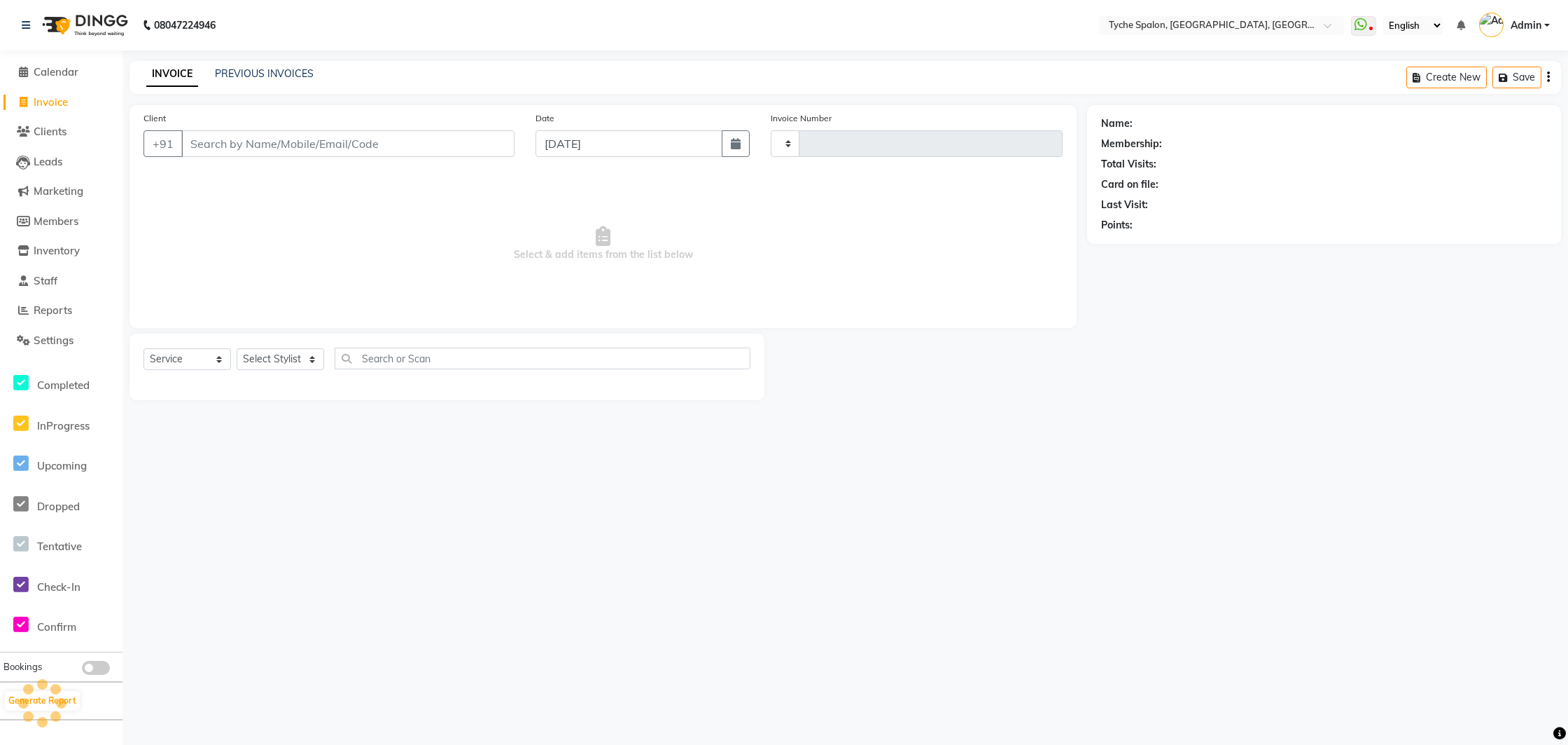
type input "0950"
select select "6320"
